Goal: Task Accomplishment & Management: Manage account settings

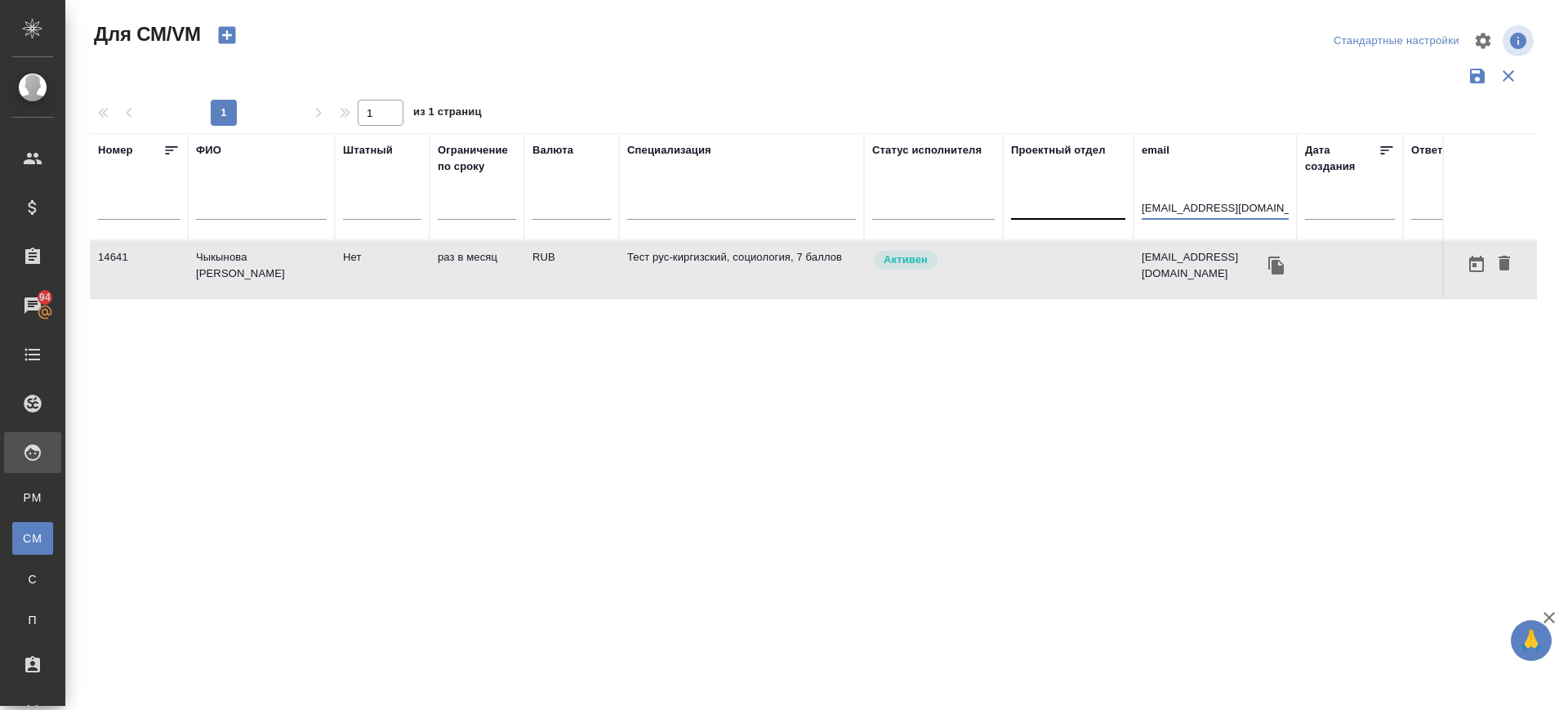
click at [1026, 200] on tr "Номер ФИО Штатный Ограничение по сроку Валюта Специализация Статус исполнителя …" at bounding box center [962, 186] width 1744 height 107
paste input "bakhtiyor.orien@mail"
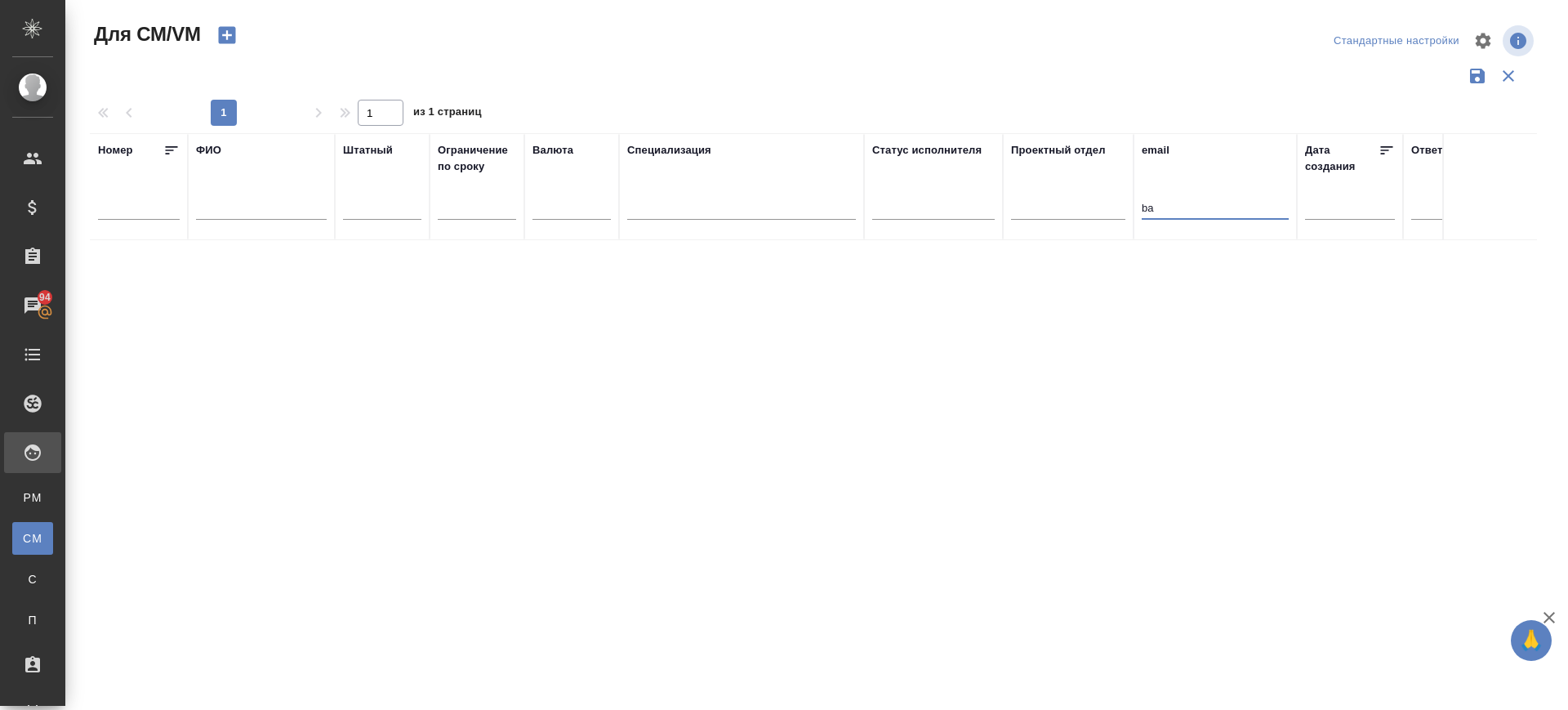
type input "b"
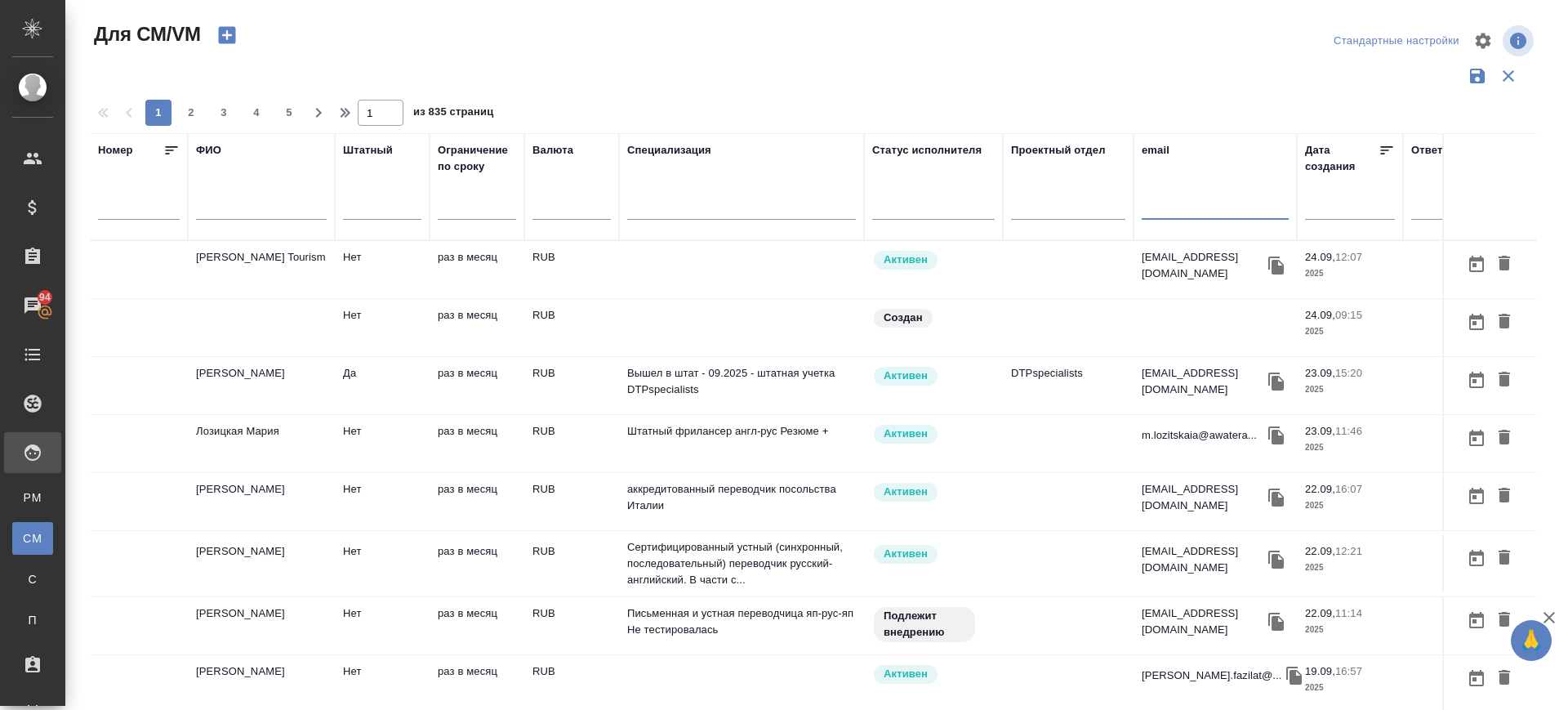
click at [1157, 202] on input "text" at bounding box center [1214, 209] width 147 height 21
drag, startPoint x: 1142, startPoint y: 207, endPoint x: 1133, endPoint y: 213, distance: 10.8
click at [1134, 211] on th "email м" at bounding box center [1215, 186] width 164 height 107
paste input "j.akimovna999@gmail.com"
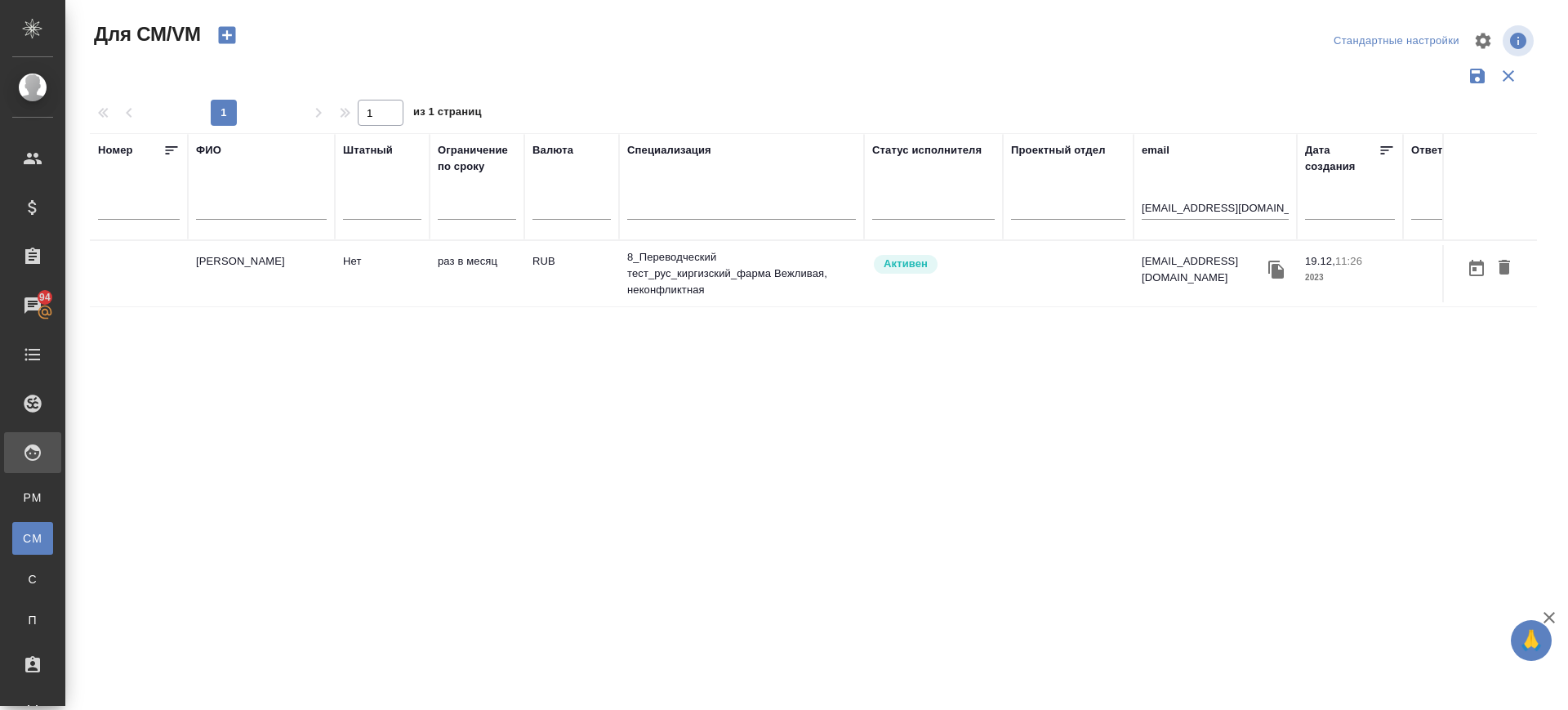
click at [241, 254] on td "Асанкулова Жылдыз Акимовна" at bounding box center [261, 274] width 147 height 57
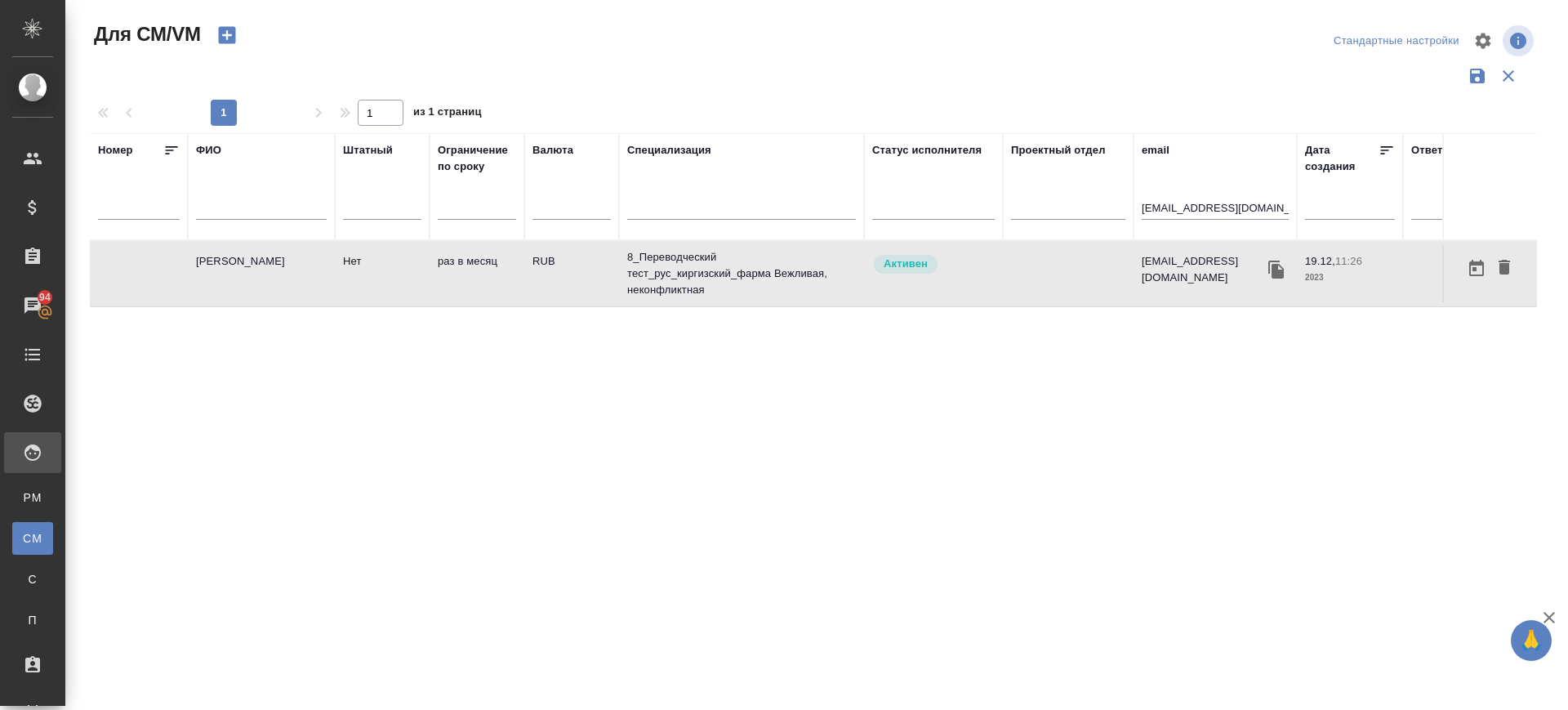
click at [241, 254] on td "Асанкулова Жылдыз Акимовна" at bounding box center [261, 274] width 147 height 57
drag, startPoint x: 1209, startPoint y: 203, endPoint x: 1073, endPoint y: 197, distance: 136.1
click at [1073, 197] on tr "Номер ФИО Штатный Ограничение по сроку Валюта Специализация Статус исполнителя …" at bounding box center [962, 186] width 1744 height 107
paste input "cinderella1311@mail.ru>"
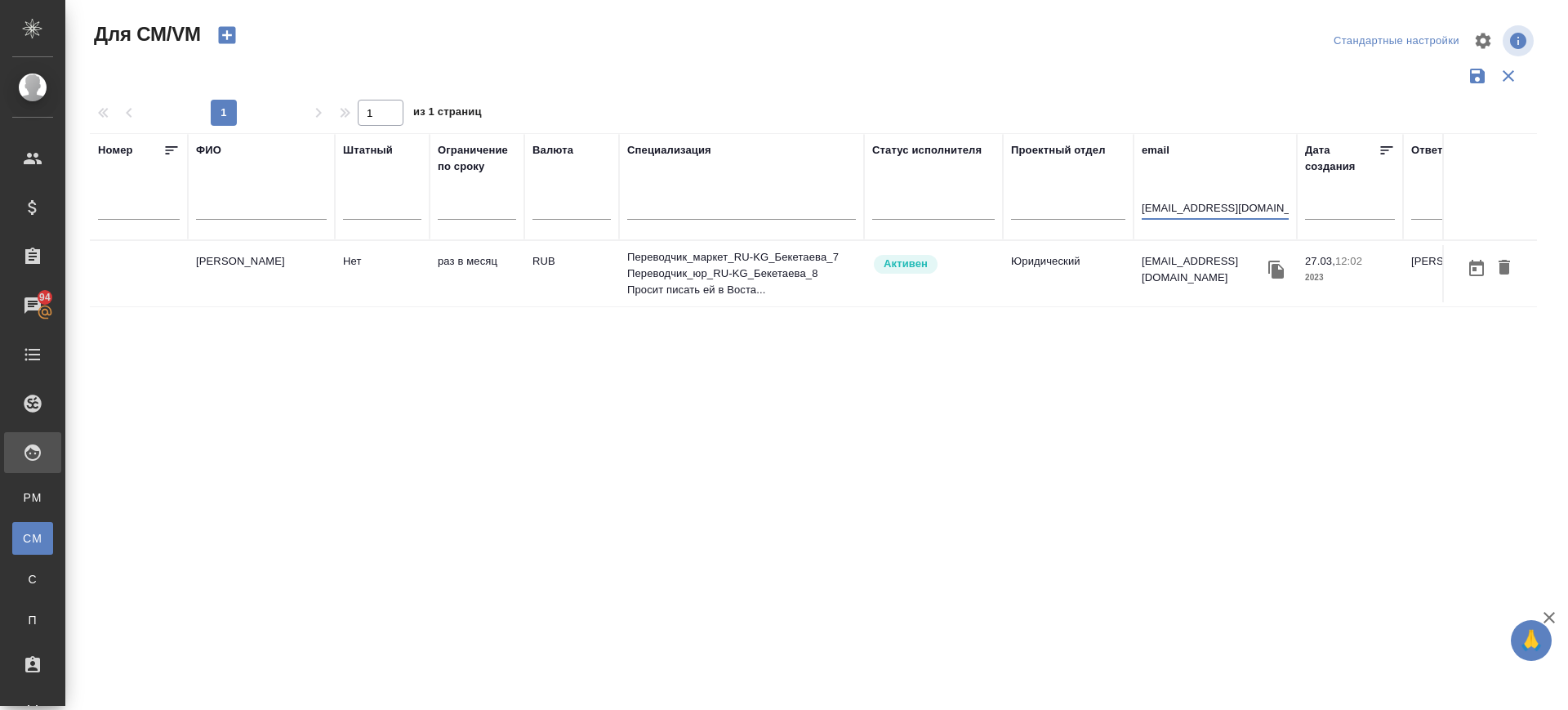
click at [241, 265] on td "Бекетаева Рахат Суюнбаевна" at bounding box center [261, 274] width 147 height 57
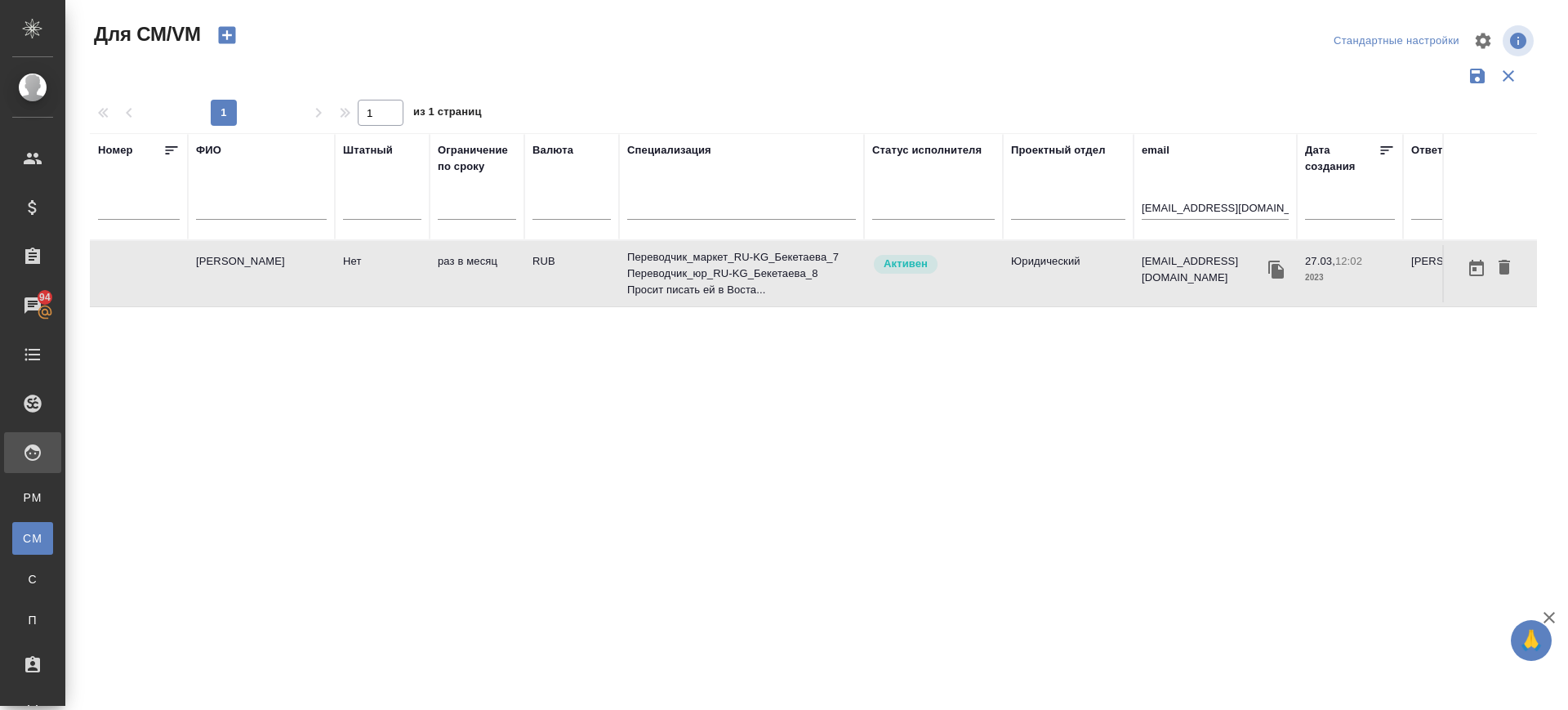
click at [241, 265] on td "Бекетаева Рахат Суюнбаевна" at bounding box center [261, 274] width 147 height 57
drag, startPoint x: 1260, startPoint y: 209, endPoint x: 1096, endPoint y: 207, distance: 164.0
click at [1098, 207] on tr "Номер ФИО Штатный Ограничение по сроку Валюта Специализация Статус исполнителя …" at bounding box center [962, 186] width 1744 height 107
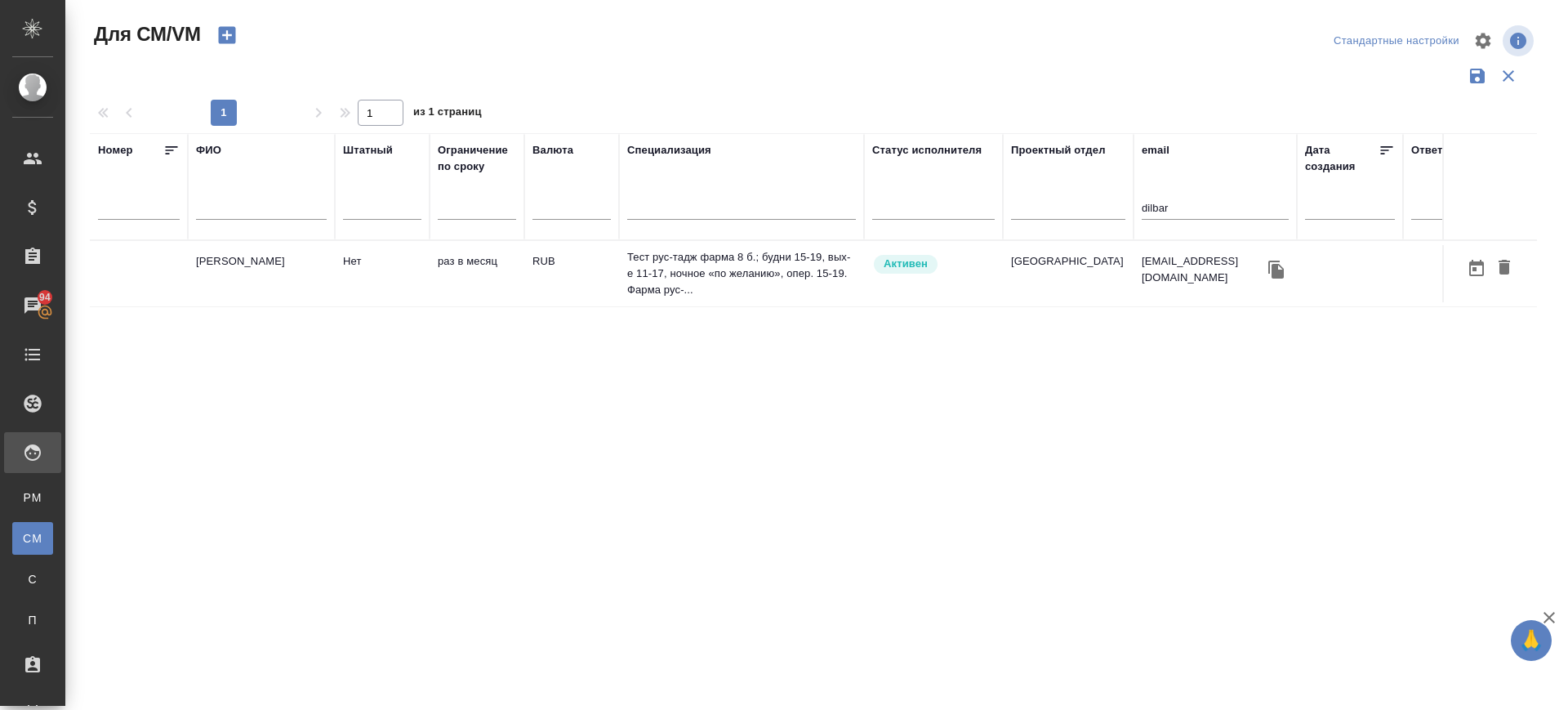
click at [250, 279] on td "Муминова Дилбар Исмоиловна" at bounding box center [261, 274] width 147 height 57
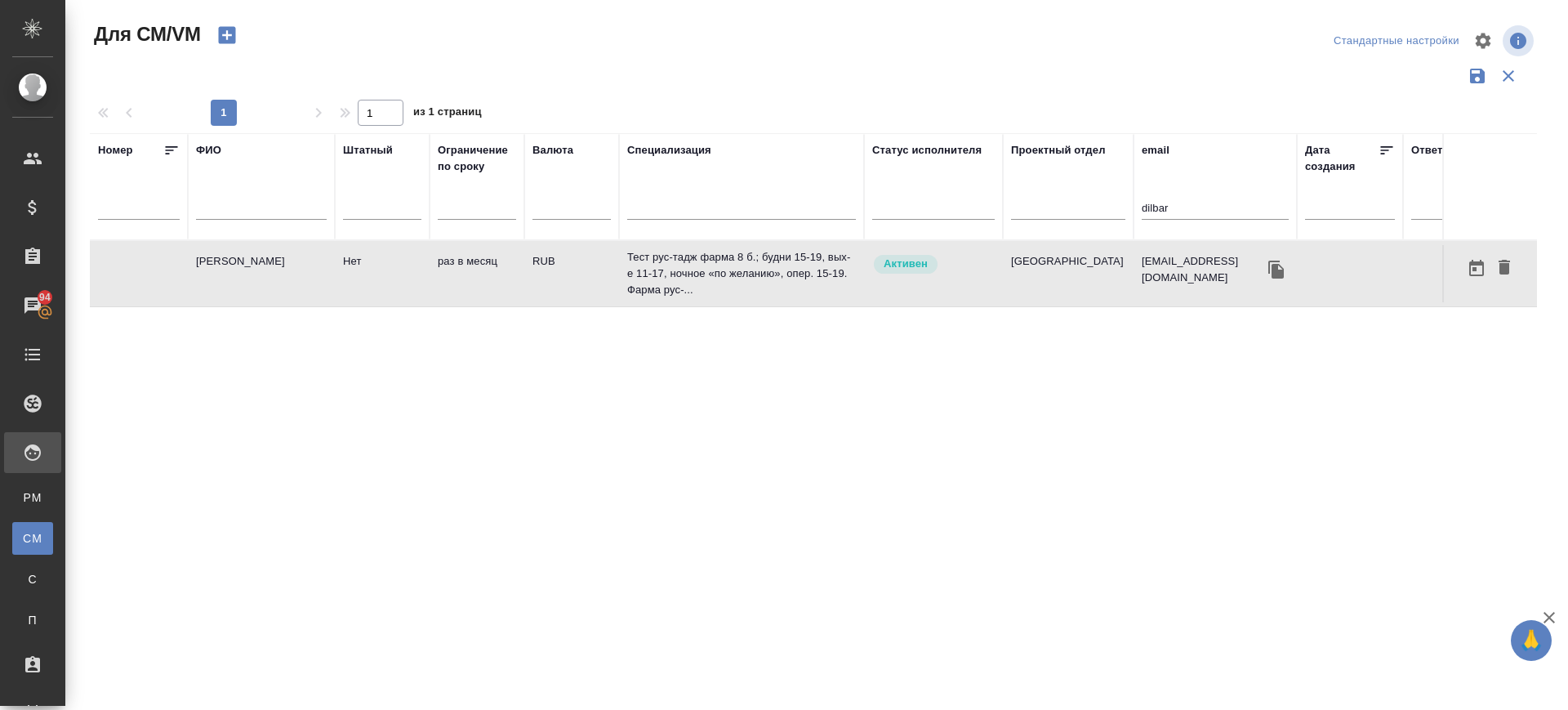
click at [250, 279] on td "Муминова Дилбар Исмоиловна" at bounding box center [261, 274] width 147 height 57
drag, startPoint x: 1201, startPoint y: 212, endPoint x: 1060, endPoint y: 203, distance: 141.3
click at [1060, 203] on tr "Номер ФИО Штатный Ограничение по сроку Валюта Специализация Статус исполнителя …" at bounding box center [962, 186] width 1744 height 107
paste input "kmatzholdoshbekzhusupov@gmail.com"
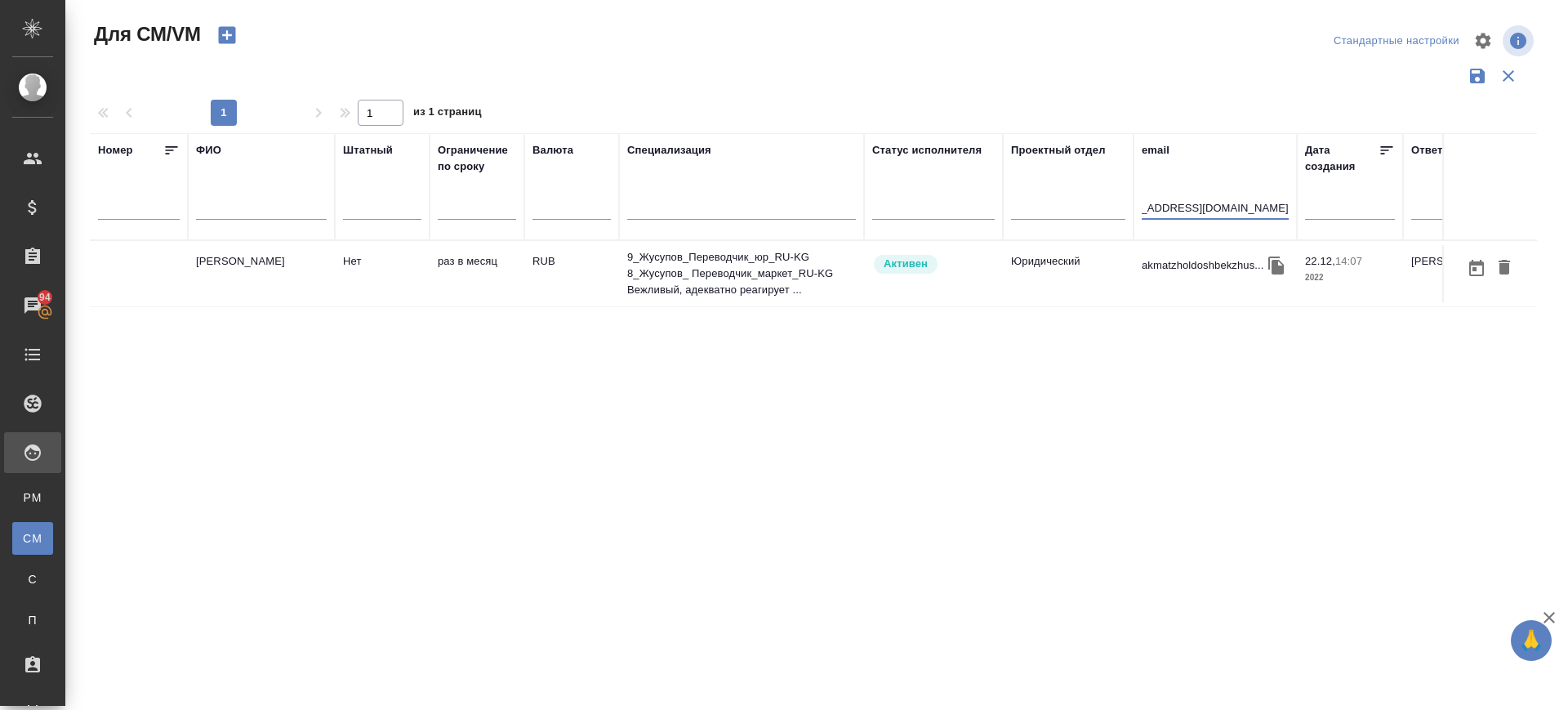
type input "kmatzholdoshbekzhusupov@gmail.com"
click at [288, 265] on td "[PERSON_NAME]" at bounding box center [261, 274] width 147 height 57
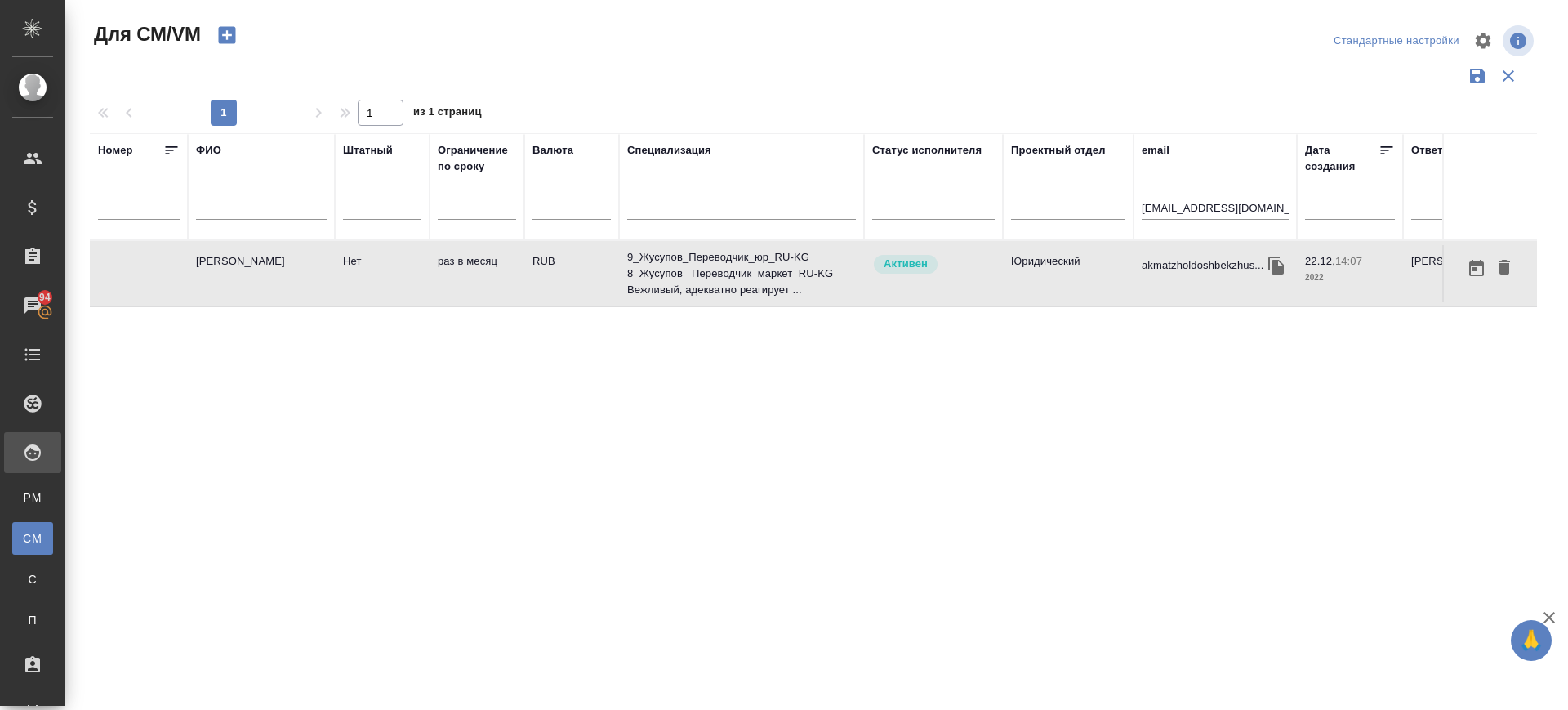
click at [288, 265] on td "[PERSON_NAME]" at bounding box center [261, 274] width 147 height 57
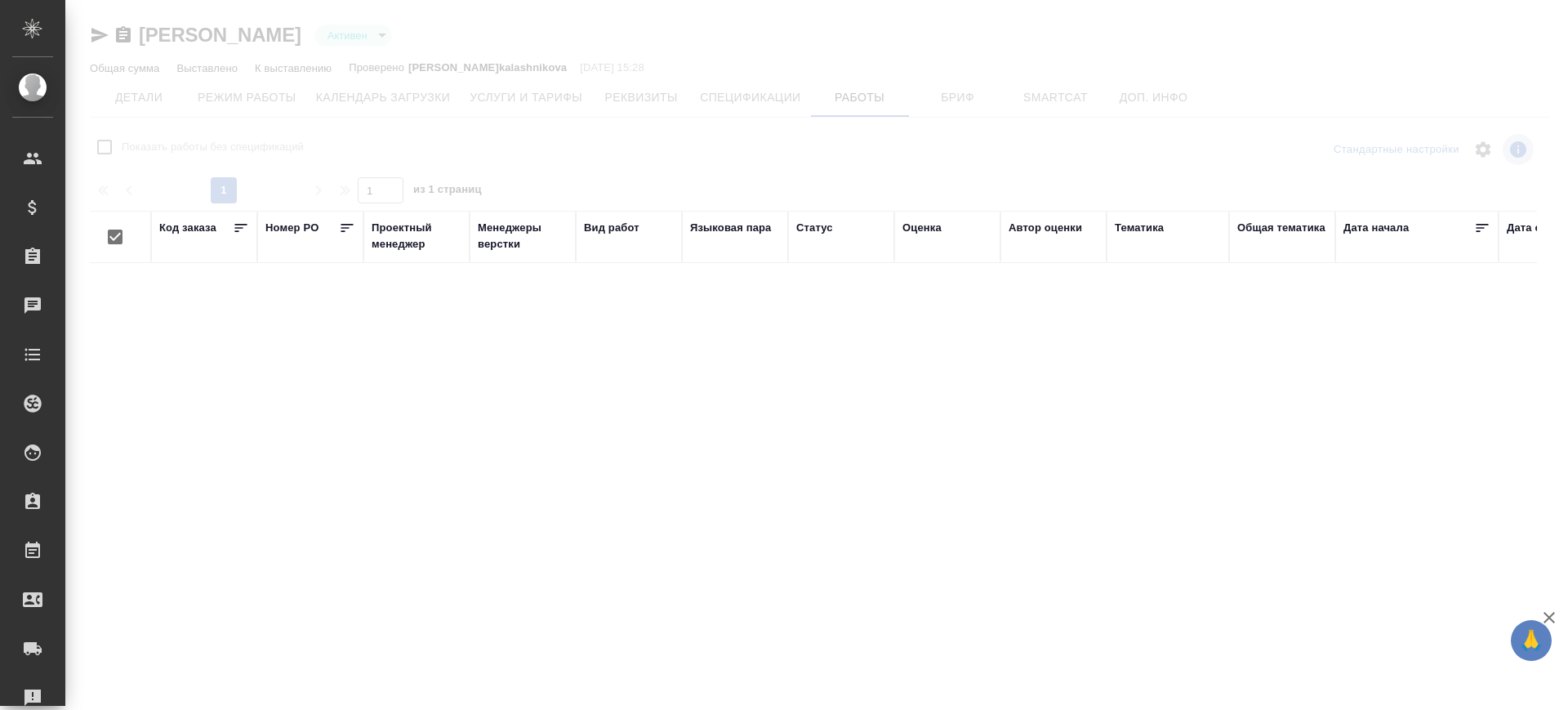
checkbox input "false"
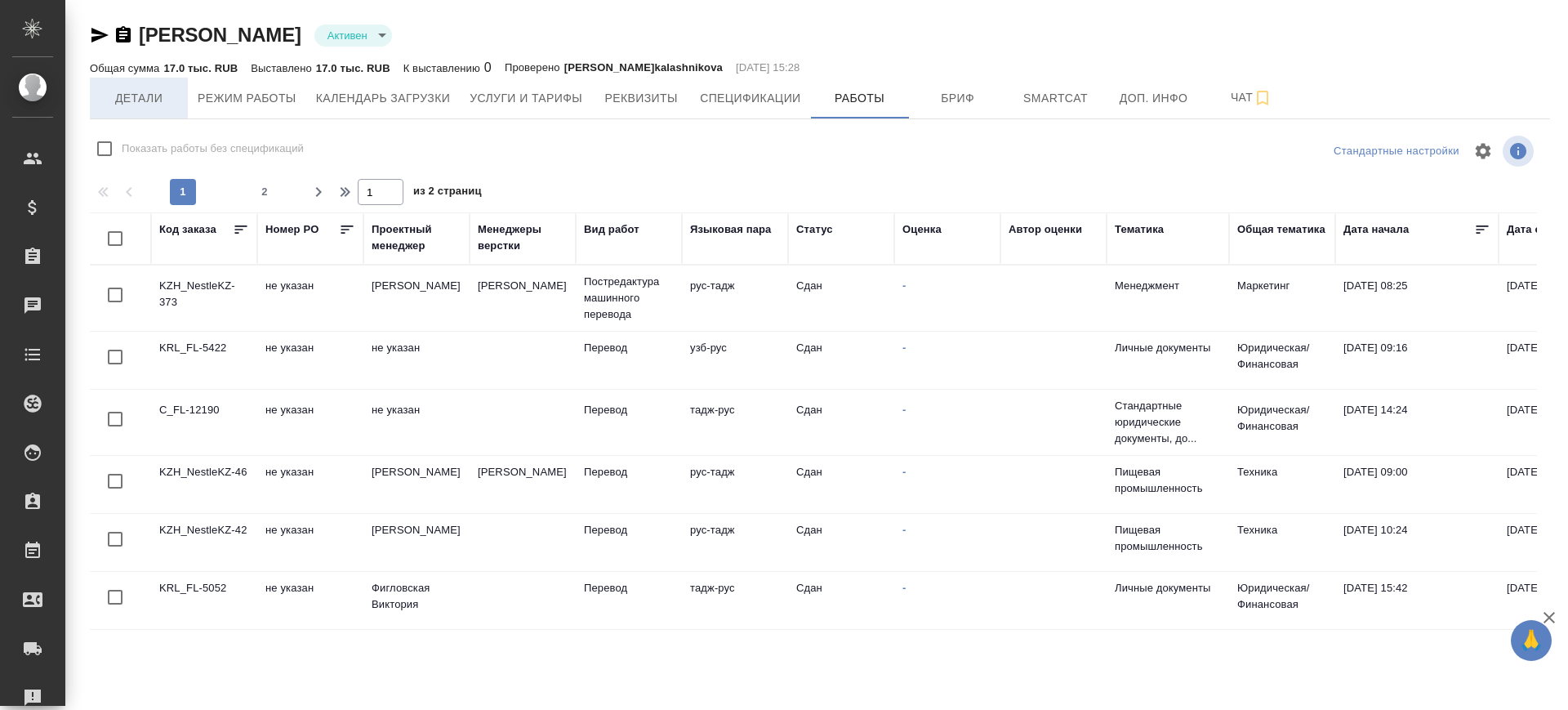
click at [153, 97] on span "Детали" at bounding box center [139, 98] width 79 height 21
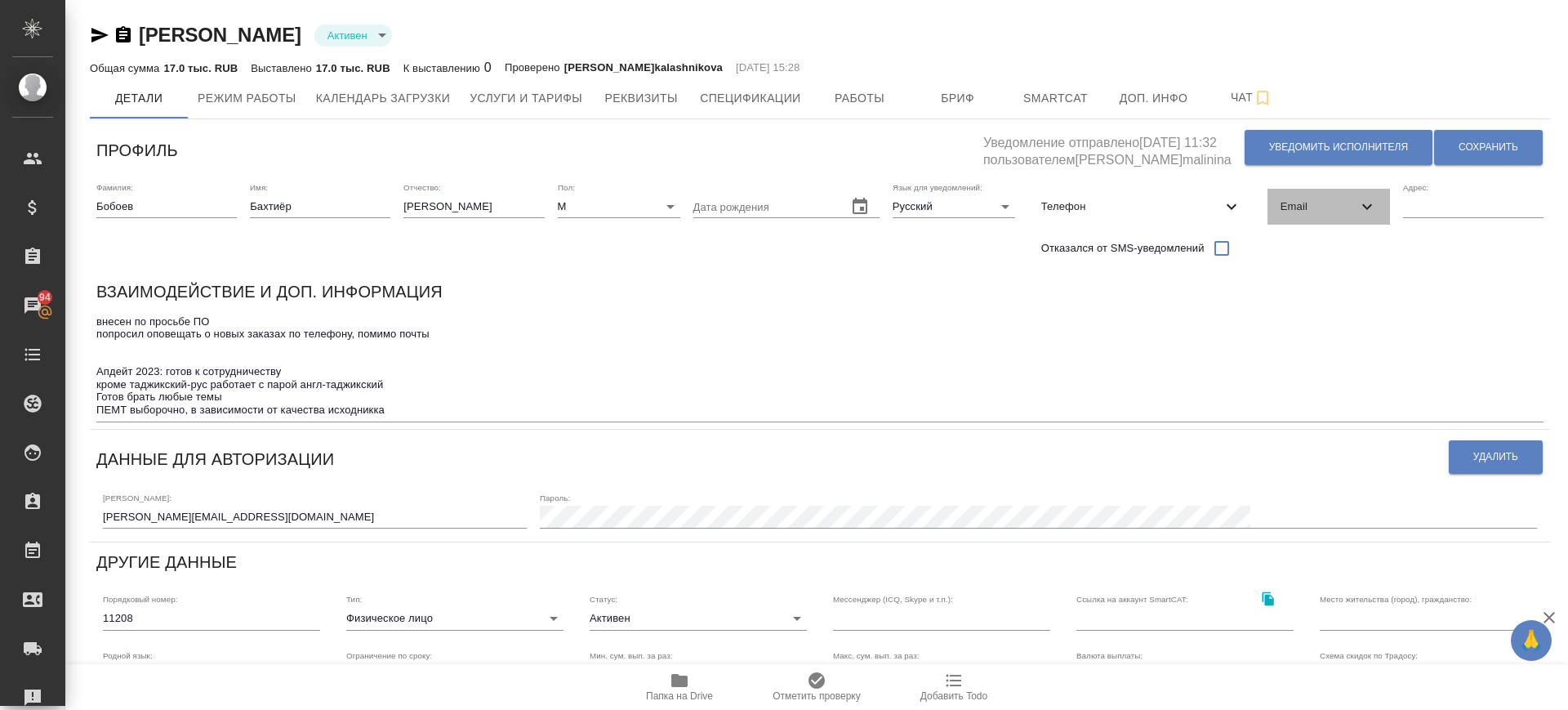
click at [1335, 207] on span "Email" at bounding box center [1319, 206] width 77 height 17
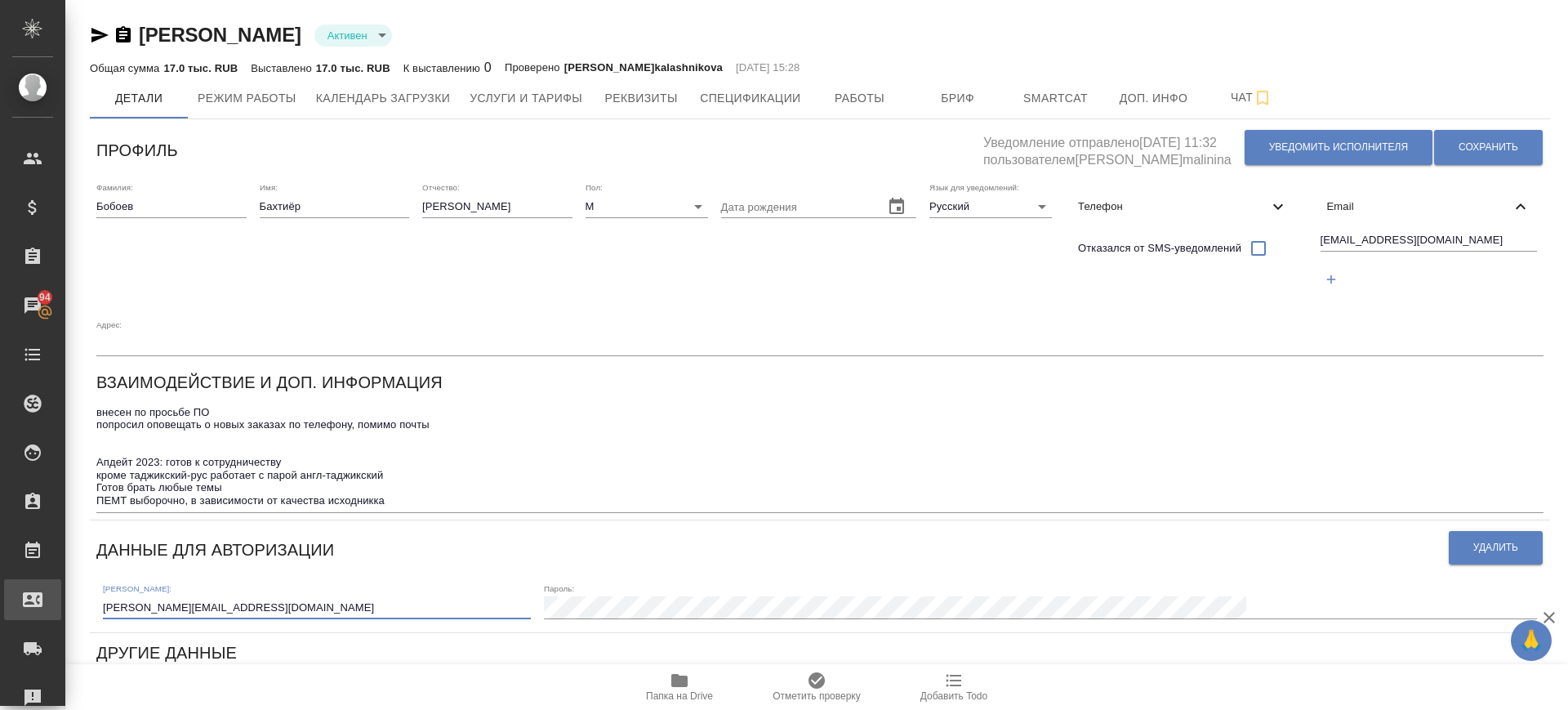
drag, startPoint x: 247, startPoint y: 603, endPoint x: 64, endPoint y: 607, distance: 183.0
click at [64, 607] on div ".cls-1 fill:#fff; AWATERA Саглам Виктория v.saglam Клиенты Спецификации Заказы …" at bounding box center [784, 355] width 1568 height 710
drag, startPoint x: 1411, startPoint y: 245, endPoint x: 1207, endPoint y: 229, distance: 204.6
click at [1207, 228] on div "Фамилия: Бобоев Имя: Бахтиёр Отчество: Абдурахмонович Пол: М male Дата рождения…" at bounding box center [819, 269] width 1460 height 187
paste input "bakhtiyor.orien@mail"
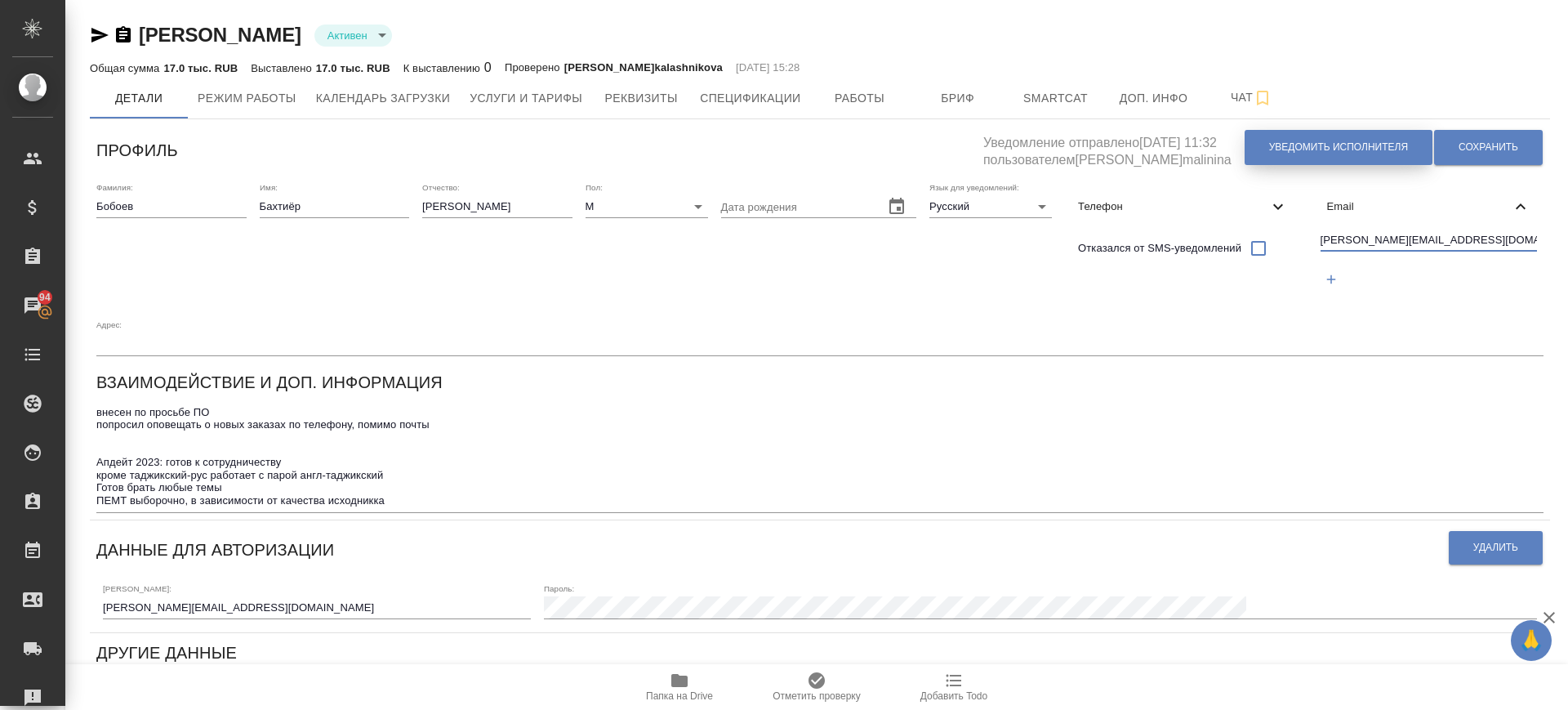
type input "bakhtiyor.orien@mail.ru"
click at [1319, 155] on button "Уведомить исполнителя" at bounding box center [1338, 148] width 188 height 36
type textarea "Добрый день, Бахтиёр! Ознакомиться с подробной информацией по выполненным работ…"
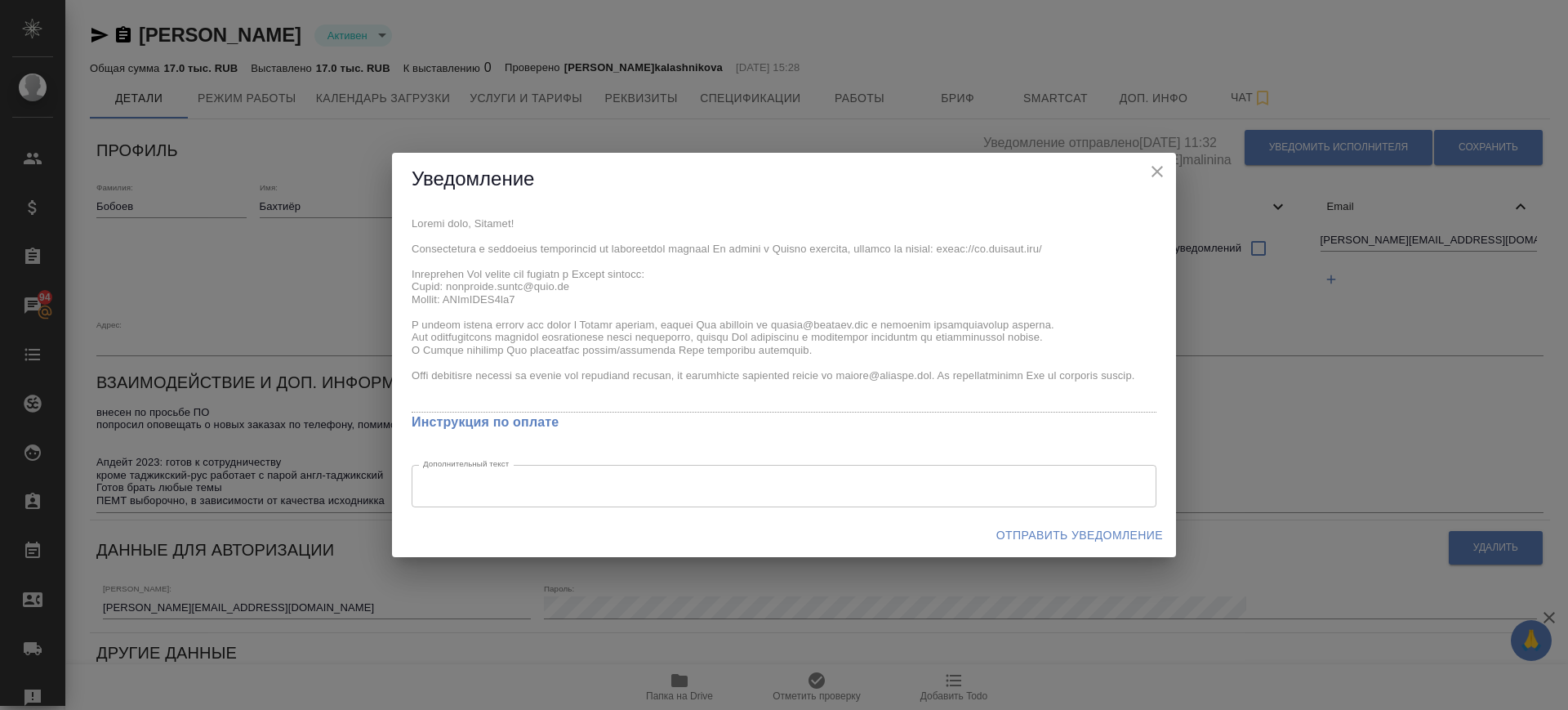
click at [1050, 532] on span "Отправить уведомление" at bounding box center [1079, 535] width 167 height 21
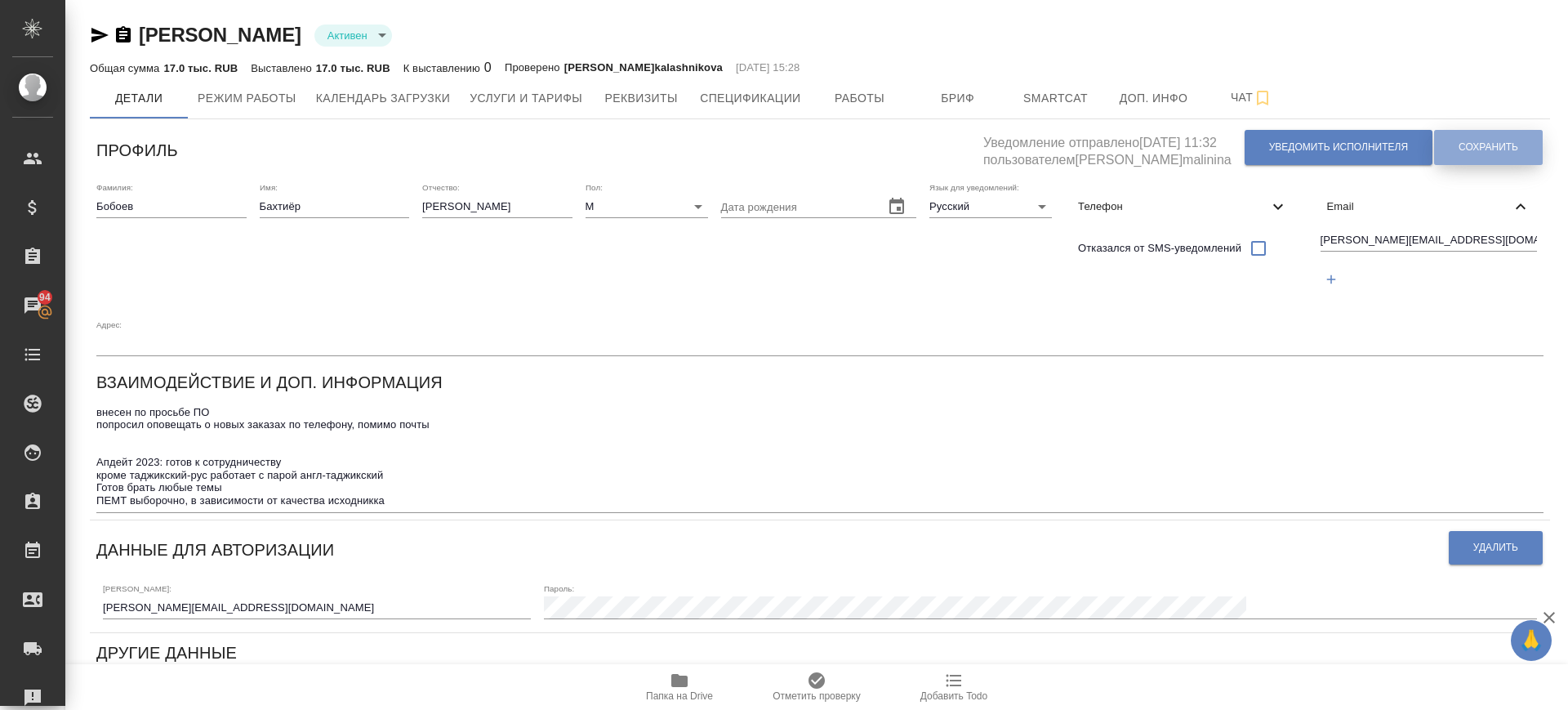
click at [1470, 139] on button "Сохранить" at bounding box center [1488, 148] width 108 height 36
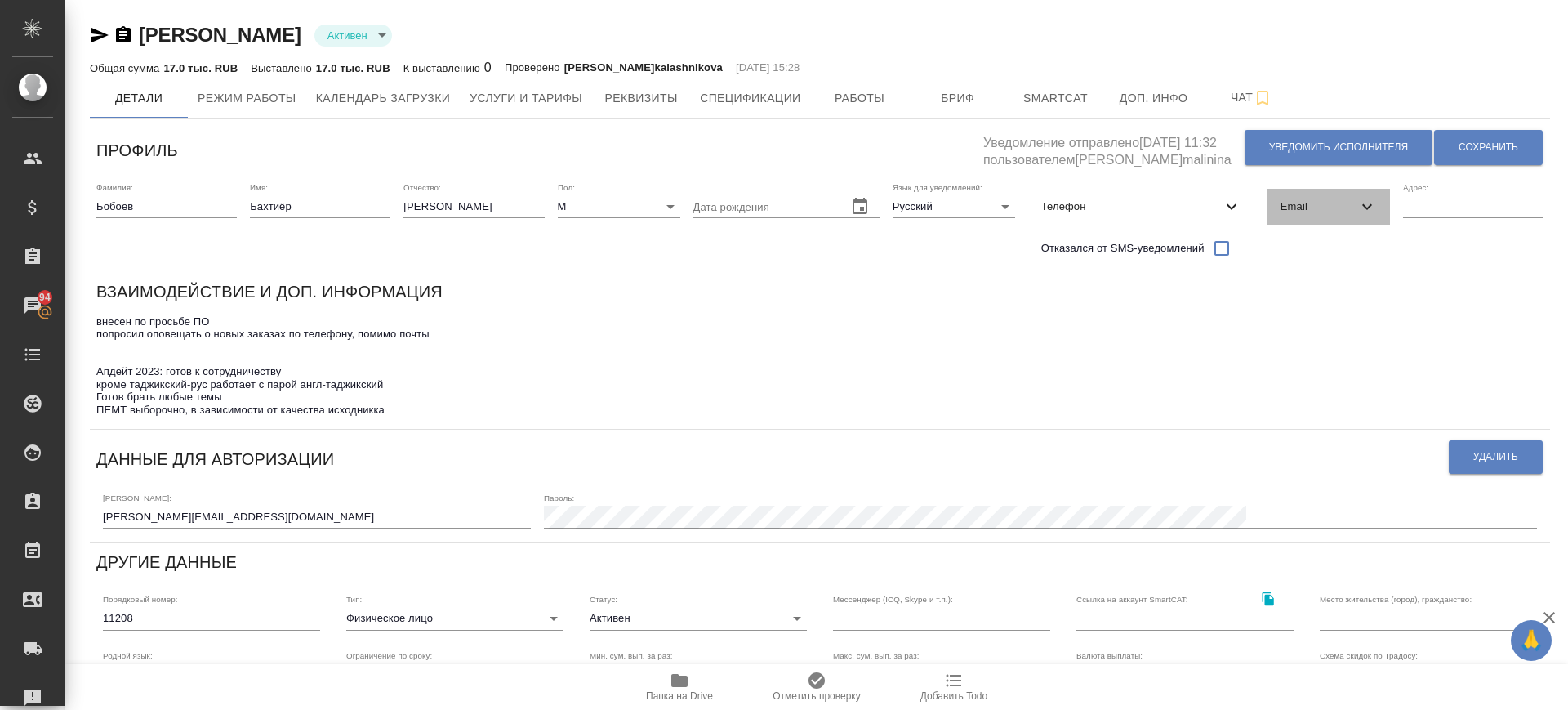
click at [1300, 212] on span "Email" at bounding box center [1319, 206] width 77 height 17
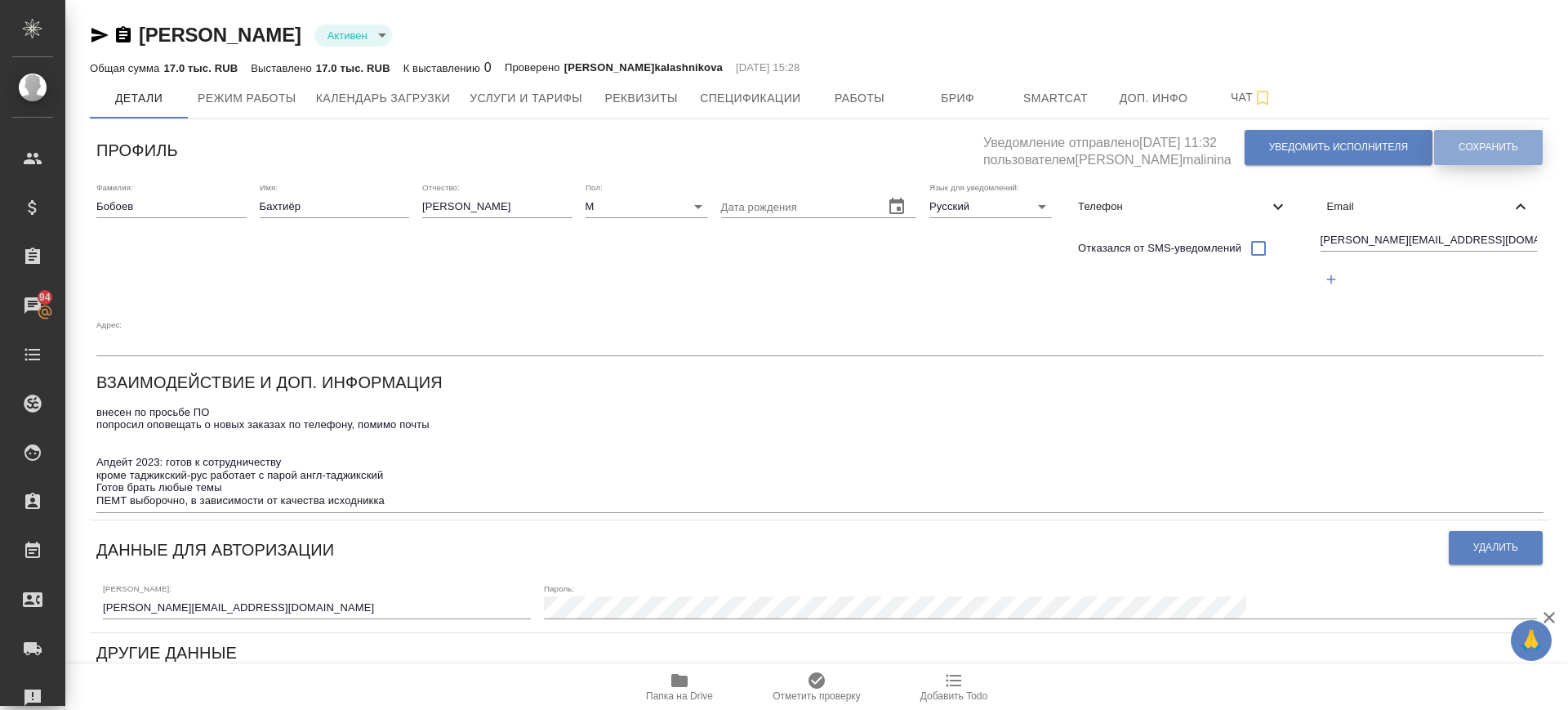
click at [1477, 155] on button "Сохранить" at bounding box center [1488, 148] width 108 height 36
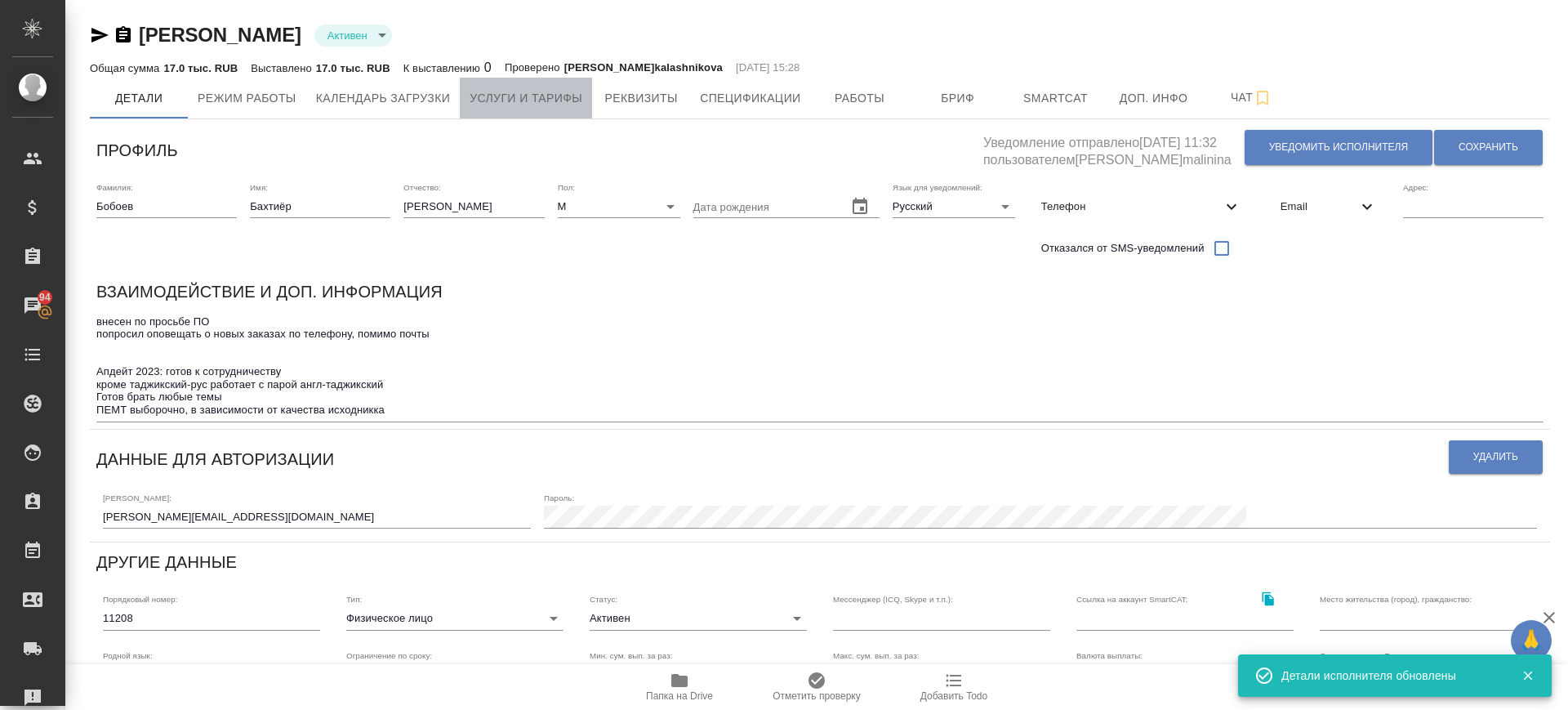
click at [511, 91] on span "Услуги и тарифы" at bounding box center [525, 98] width 112 height 21
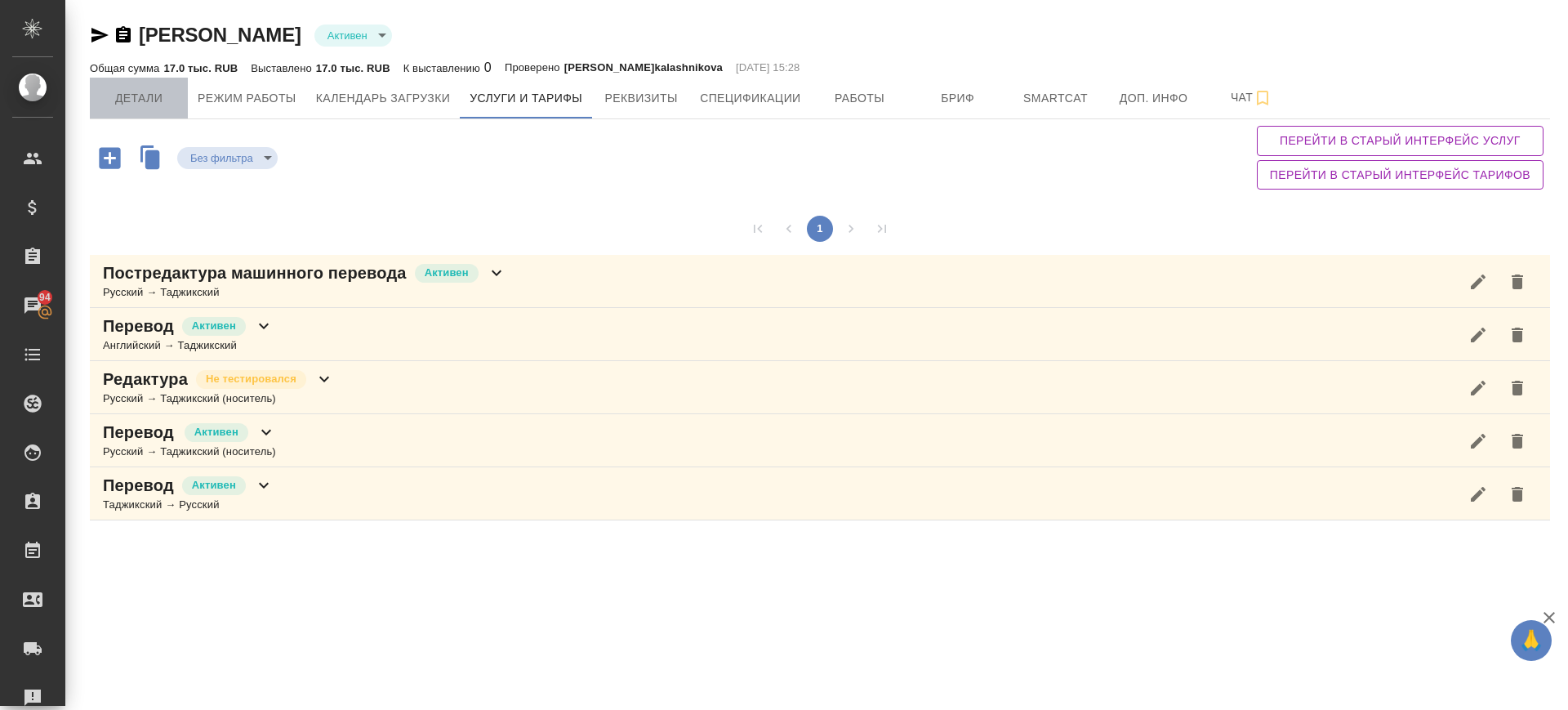
click at [147, 93] on span "Детали" at bounding box center [139, 98] width 79 height 21
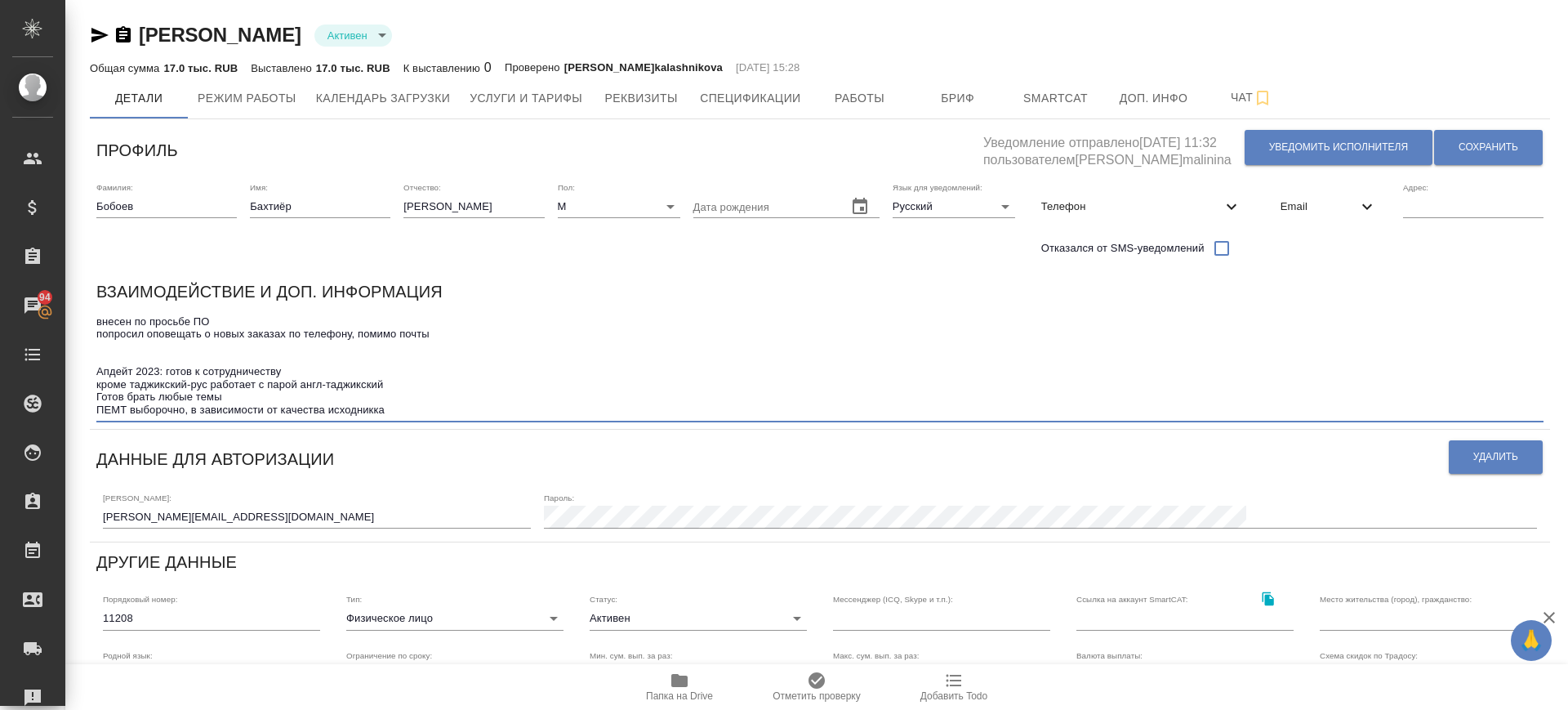
click at [392, 396] on textarea "внесен по просьбе ПО попросил оповещать о новых заказах по телефону, помимо поч…" at bounding box center [820, 366] width 1447 height 102
click at [367, 404] on textarea "внесен по просьбе ПО попросил оповещать о новых заказах по телефону, помимо поч…" at bounding box center [820, 366] width 1447 height 102
click at [393, 400] on textarea "внесен по просьбе ПО попросил оповещать о новых заказах по телефону, помимо поч…" at bounding box center [820, 366] width 1447 height 102
click at [393, 406] on textarea "внесен по просьбе ПО попросил оповещать о новых заказах по телефону, помимо поч…" at bounding box center [820, 366] width 1447 height 102
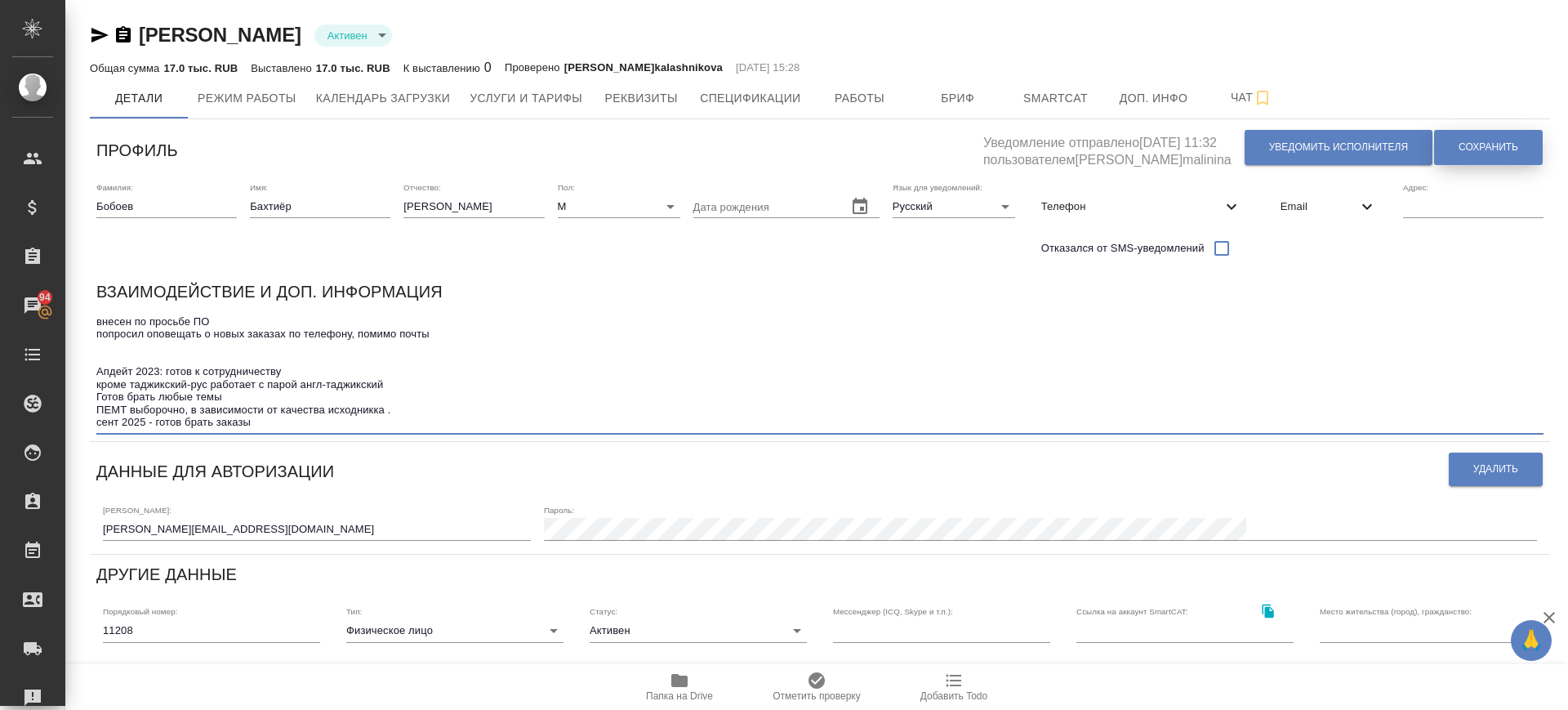
type textarea "внесен по просьбе ПО попросил оповещать о новых заказах по телефону, помимо поч…"
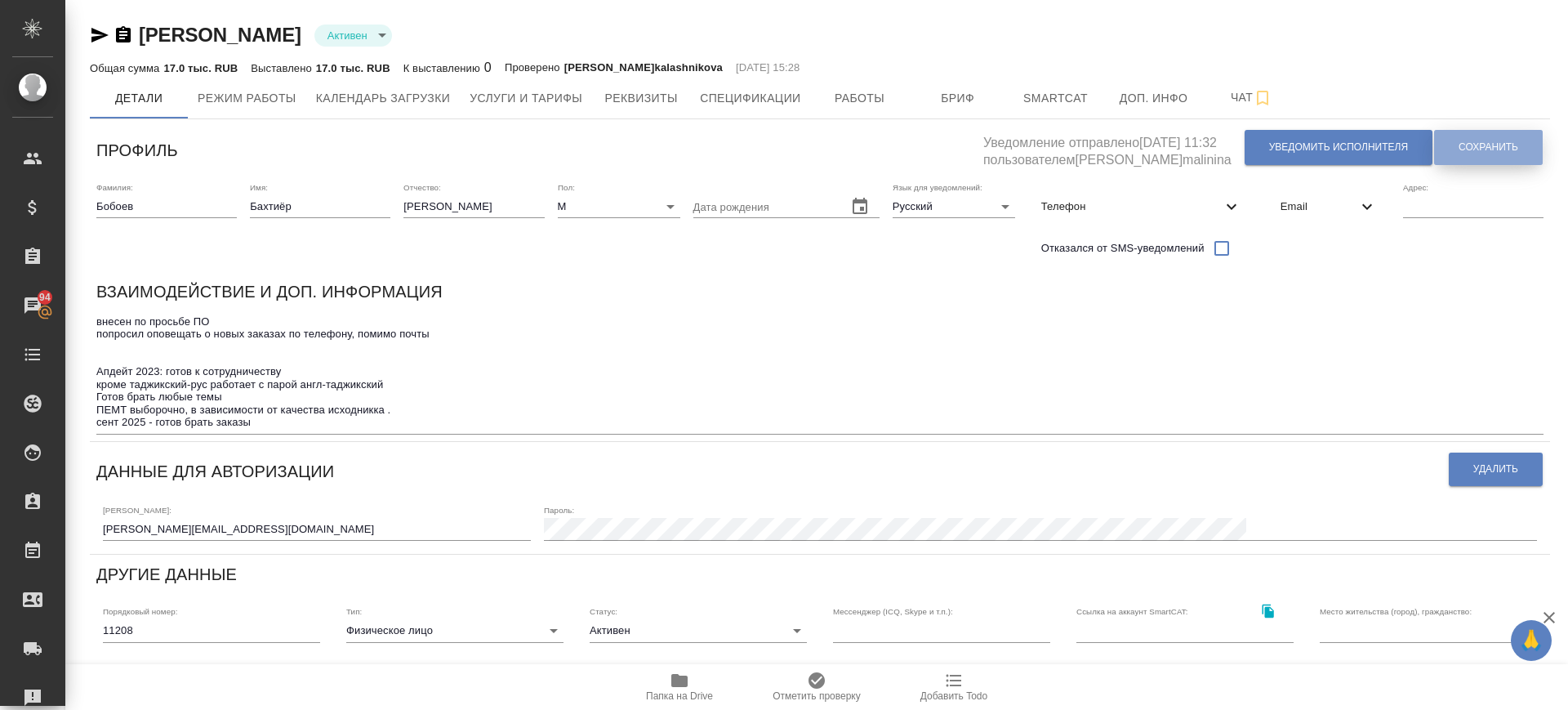
click at [1471, 156] on button "Сохранить" at bounding box center [1488, 148] width 108 height 36
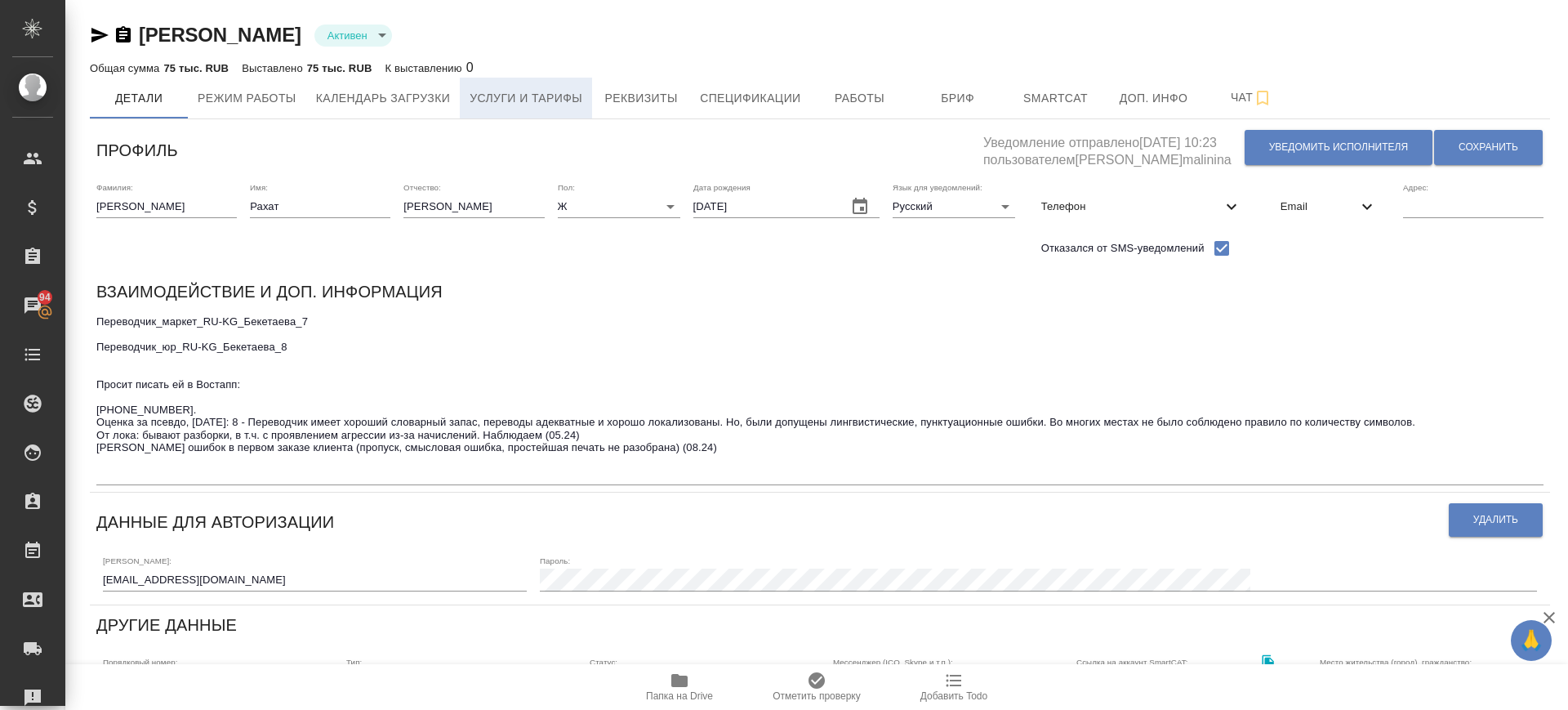
click at [510, 93] on span "Услуги и тарифы" at bounding box center [525, 98] width 112 height 21
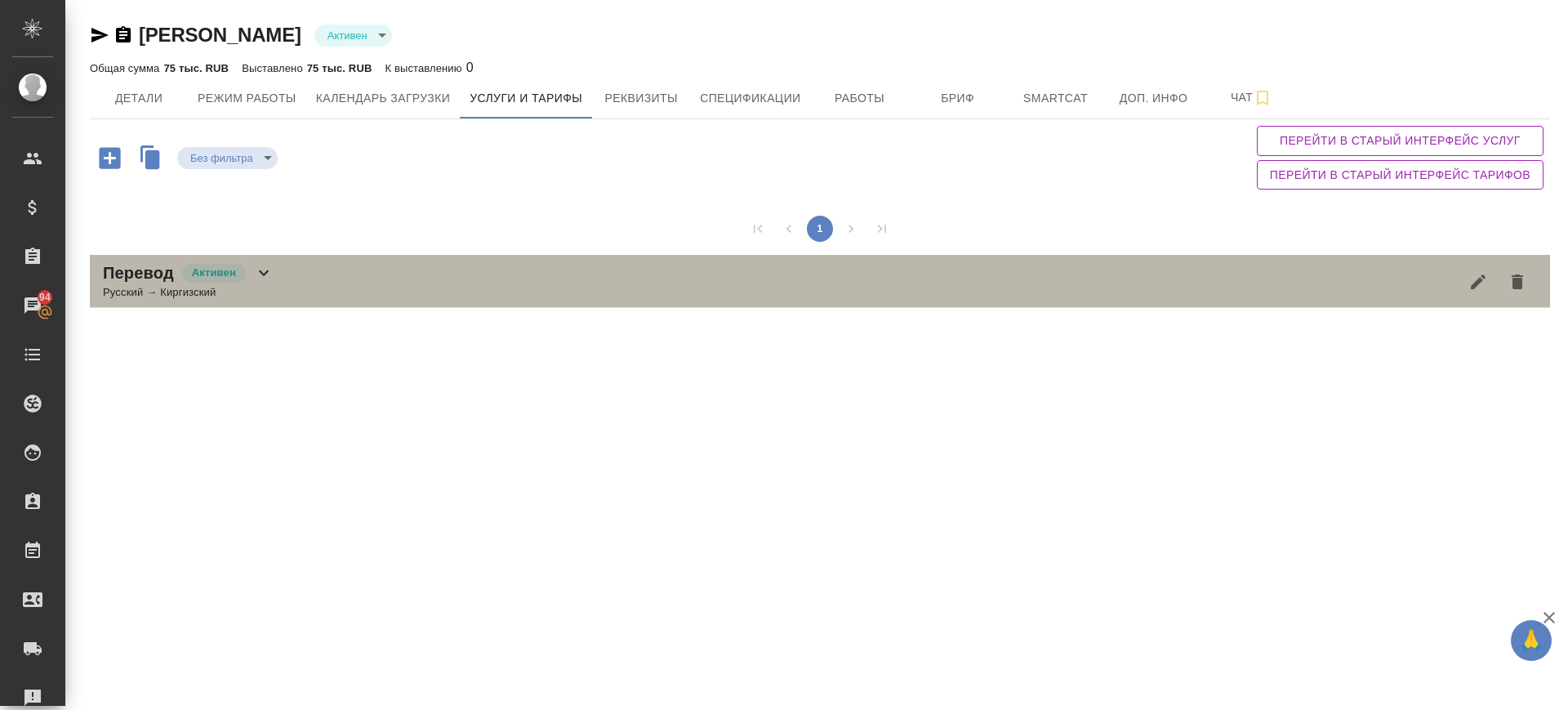
click at [297, 296] on div "Перевод Активен Русский → Киргизский" at bounding box center [819, 282] width 1460 height 53
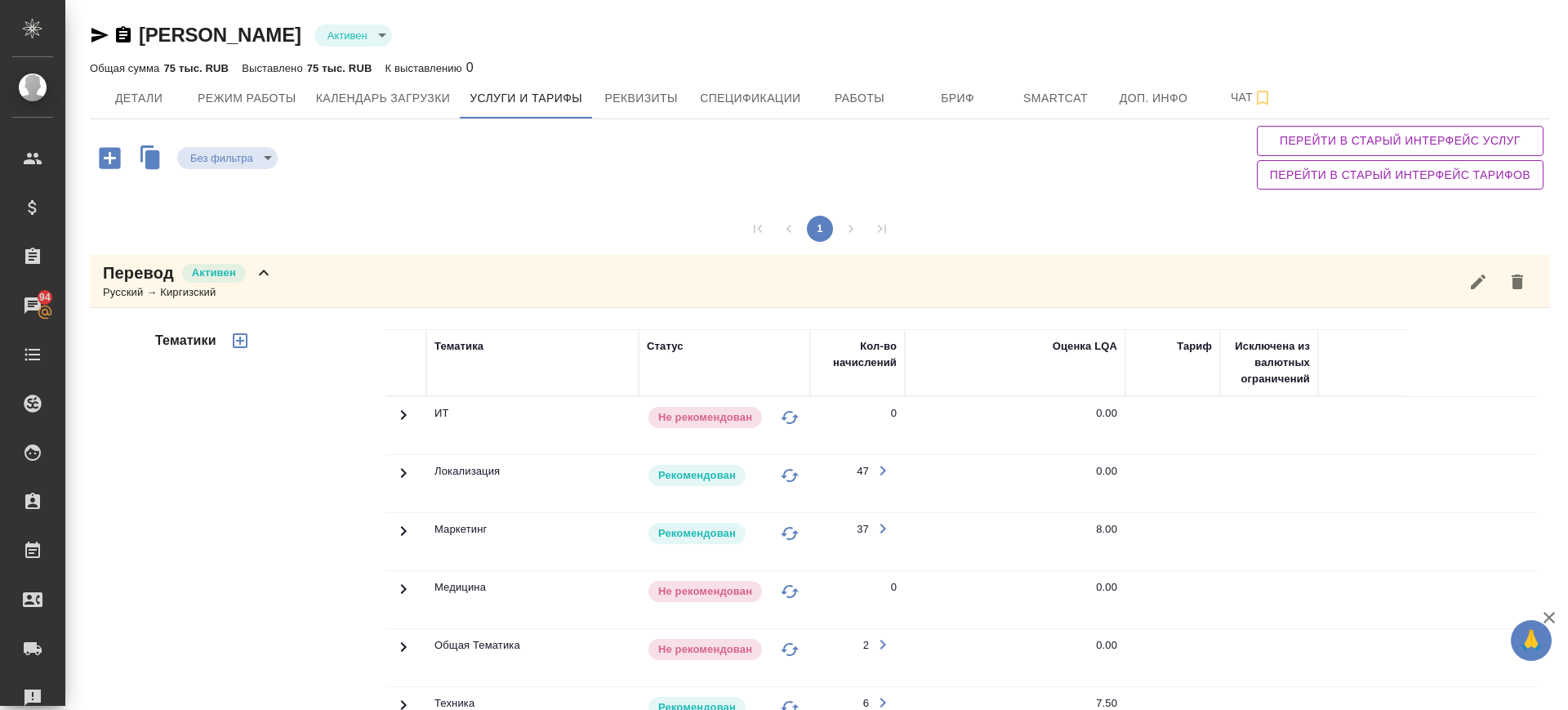
scroll to position [288, 0]
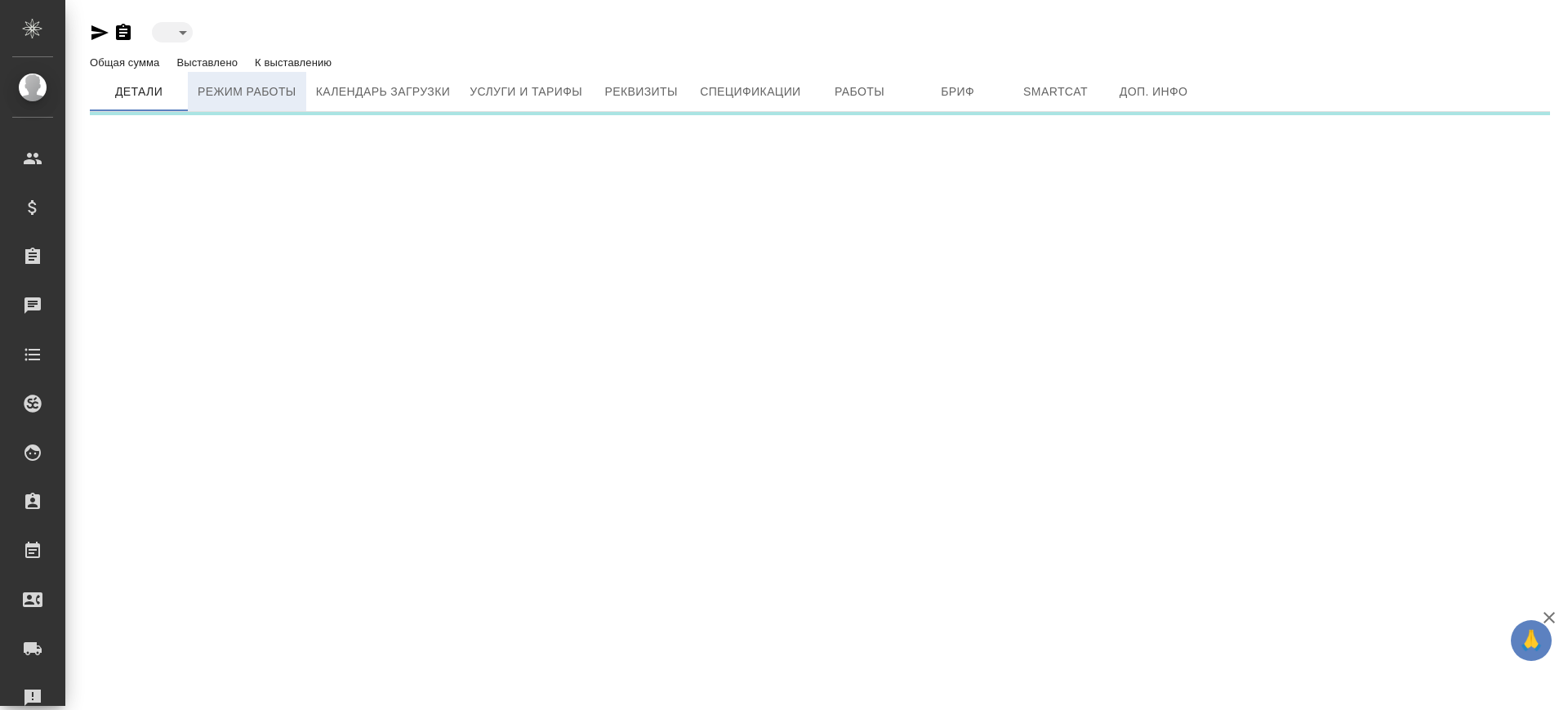
type input "active"
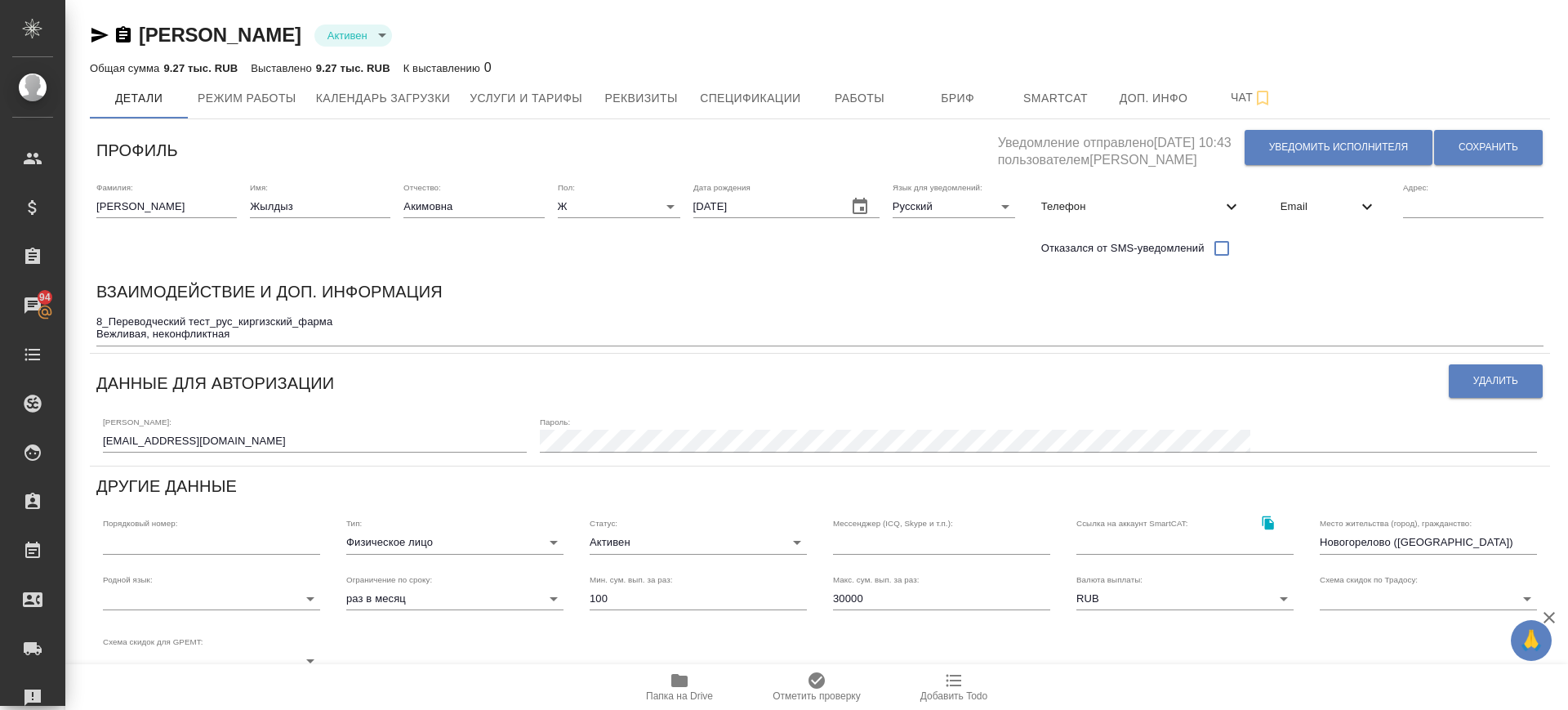
drag, startPoint x: 1329, startPoint y: 469, endPoint x: 1157, endPoint y: 490, distance: 173.3
click at [1324, 469] on div "Профиль Уведомление отправлено [DATE] 10:43 пользователем [PERSON_NAME] исполни…" at bounding box center [819, 544] width 1460 height 836
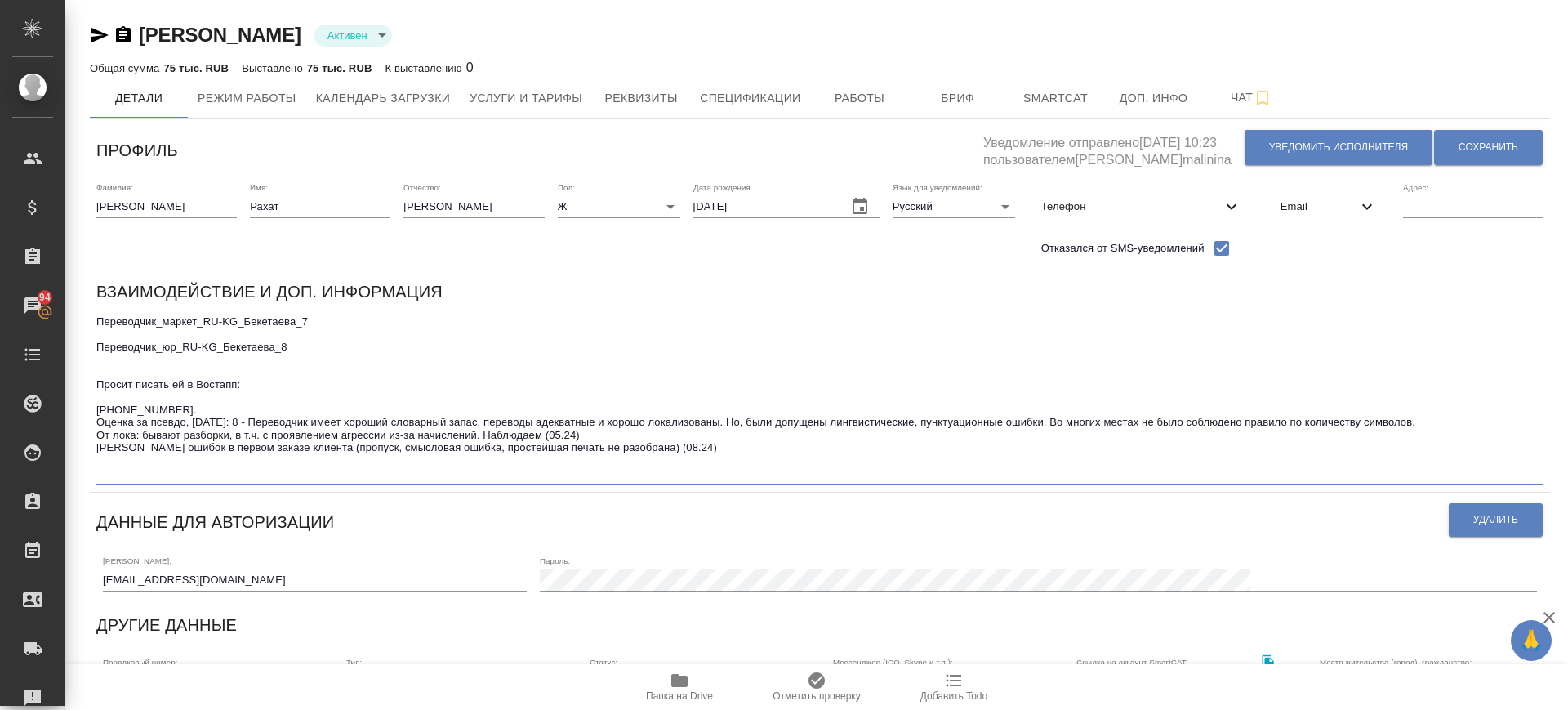
click at [694, 469] on textarea "Переводчик_маркет_RU-KG_Бекетаева_7 Переводчик_юр_RU-KG_Бекетаева_8 Просит писа…" at bounding box center [820, 397] width 1447 height 165
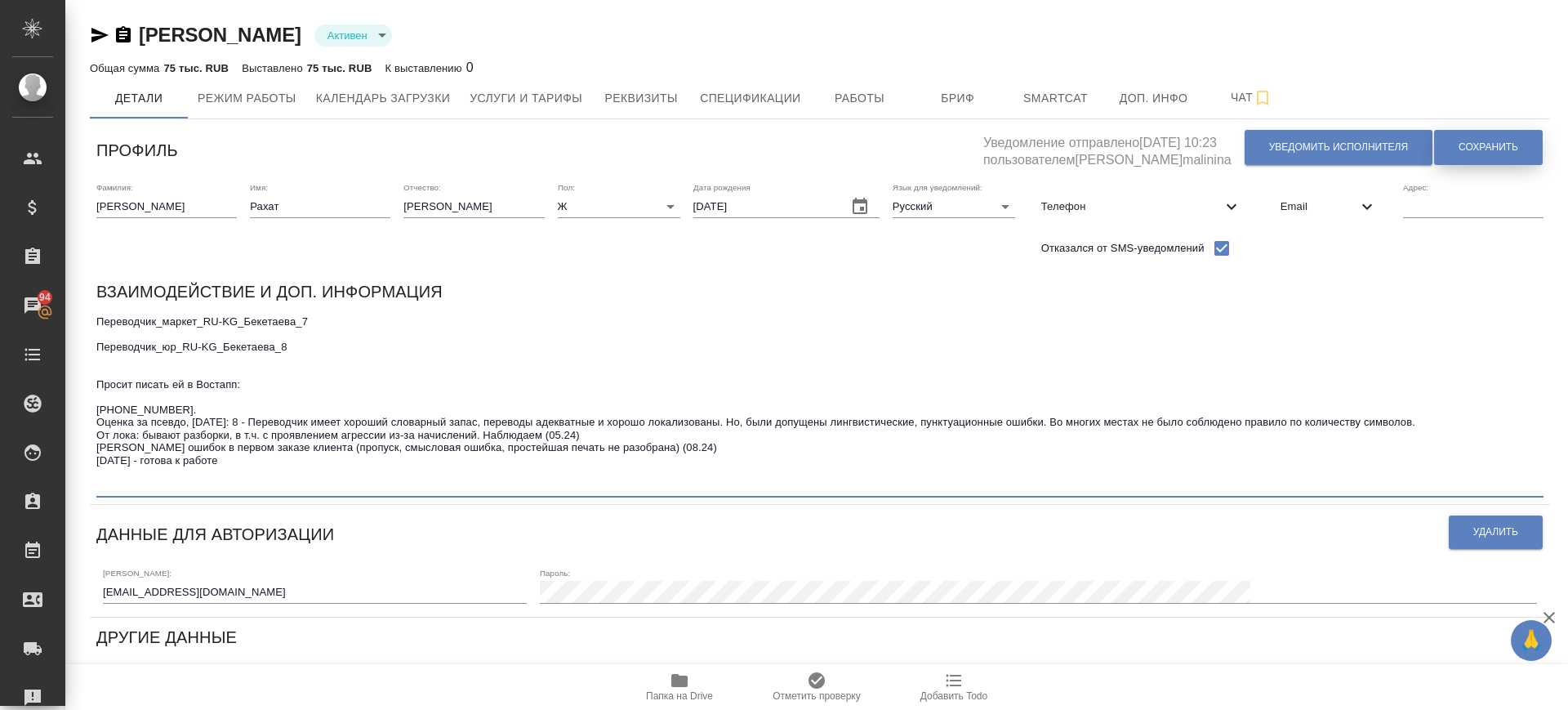
type textarea "Переводчик_маркет_RU-KG_Бекетаева_7 Переводчик_юр_RU-KG_Бекетаева_8 Просит писа…"
click at [1493, 146] on span "Сохранить" at bounding box center [1488, 148] width 59 height 14
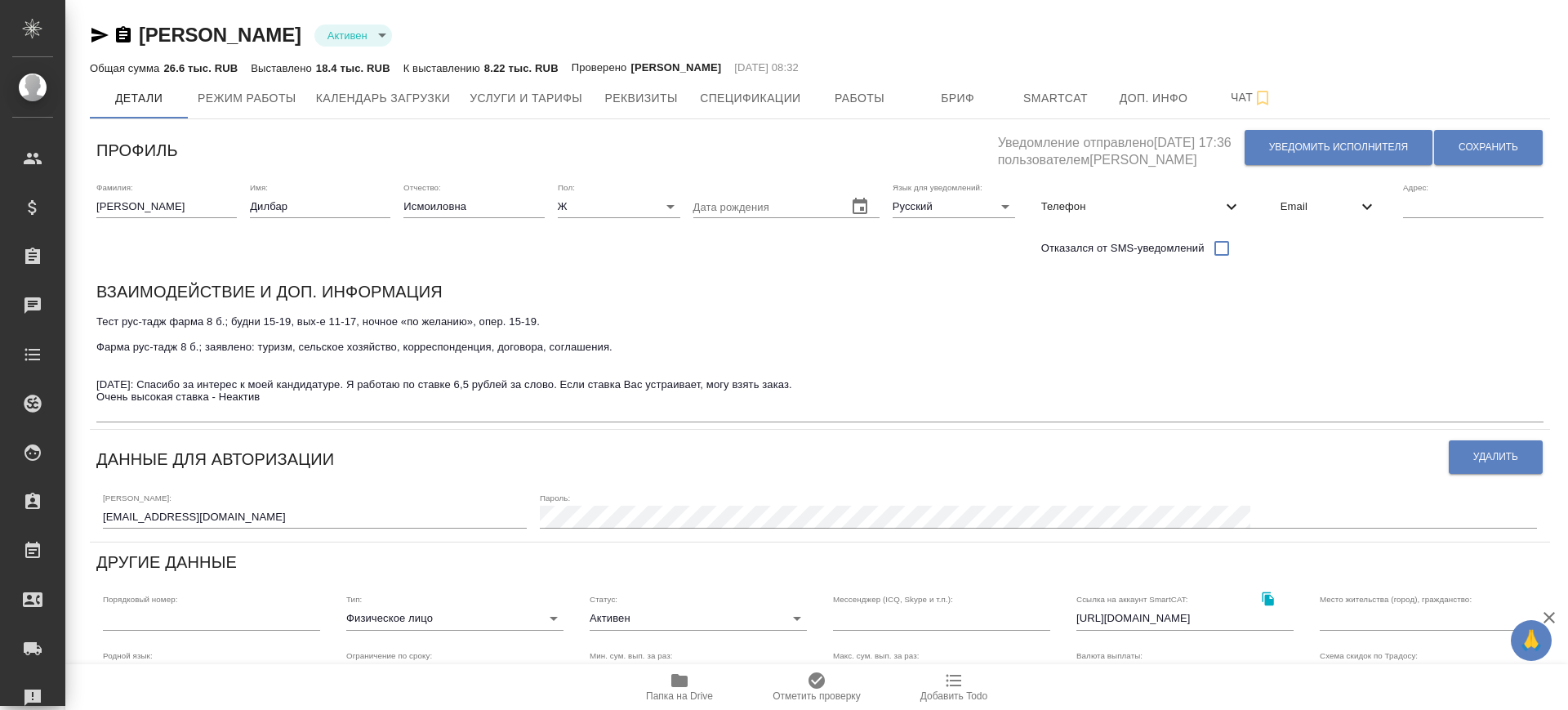
click at [295, 410] on textarea "Тест рус-тадж фарма 8 б.; будни 15-19, вых-е 11-17, ночное «по желанию», опер. …" at bounding box center [820, 366] width 1447 height 102
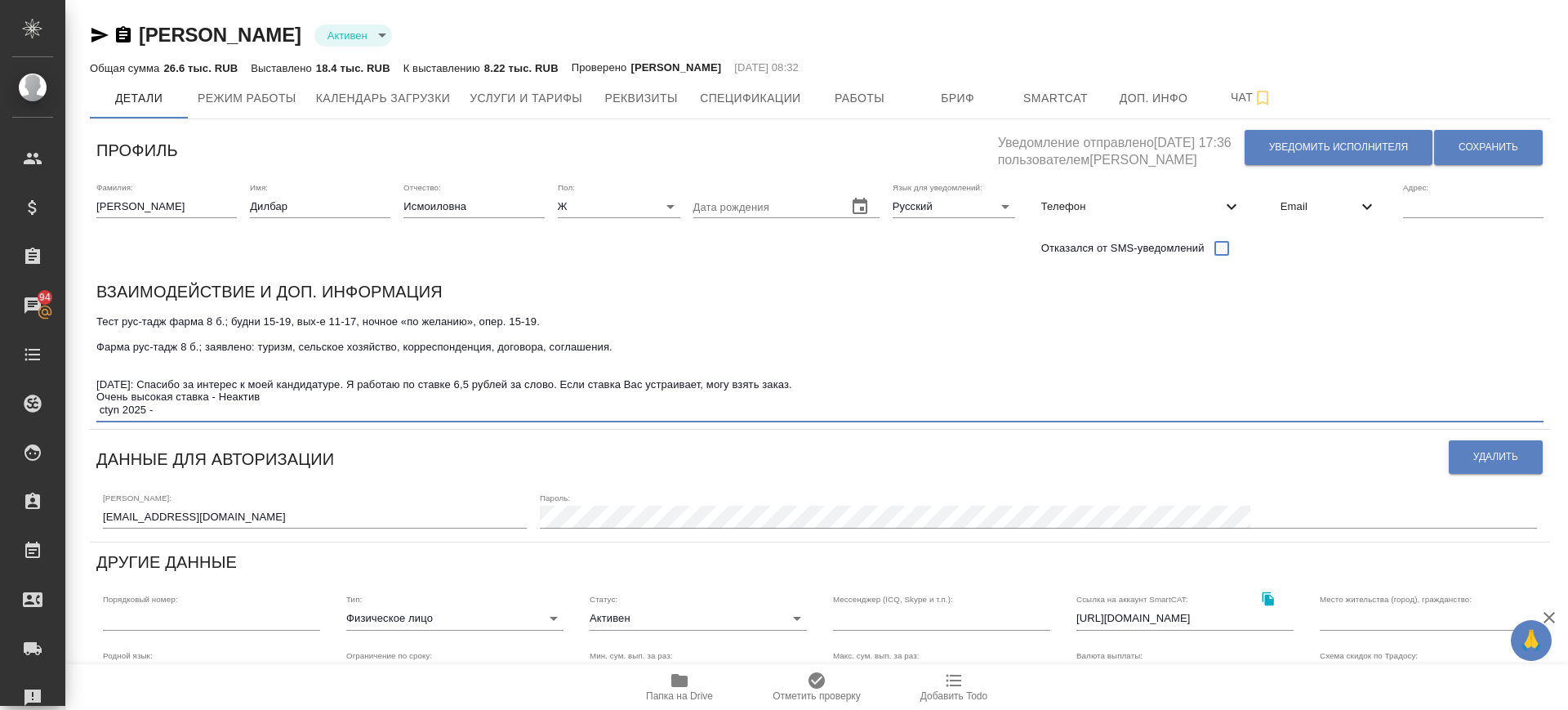
paste textarea "Я готова продолжать сотрудничество, дело в том, что меня интересует заказы боль…"
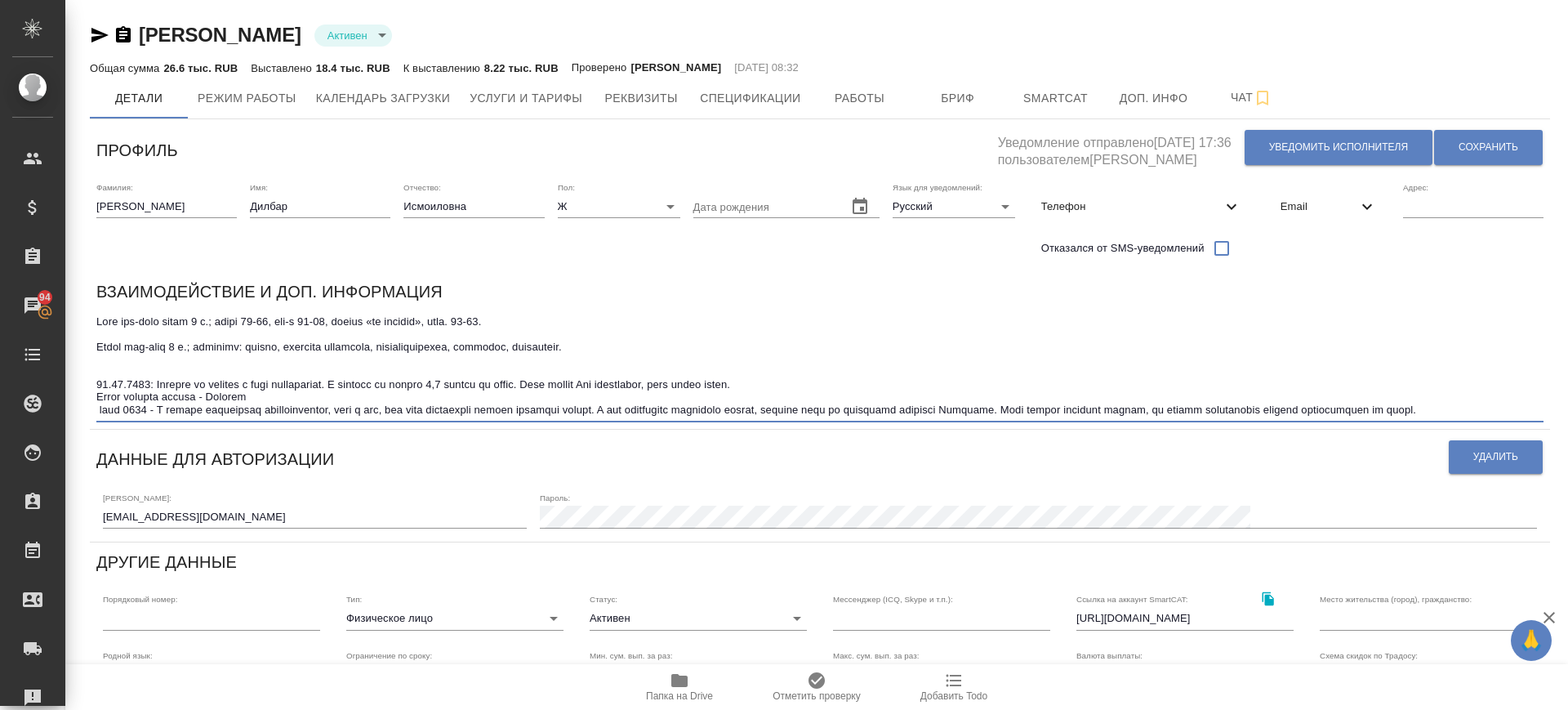
click at [121, 412] on textarea at bounding box center [820, 366] width 1447 height 102
type textarea "Lore ips-dolo sitam 8 c.; adipi 73-05, eli-s 37-73, doeius «te incidid», utla. …"
click at [1472, 142] on span "Сохранить" at bounding box center [1488, 148] width 59 height 14
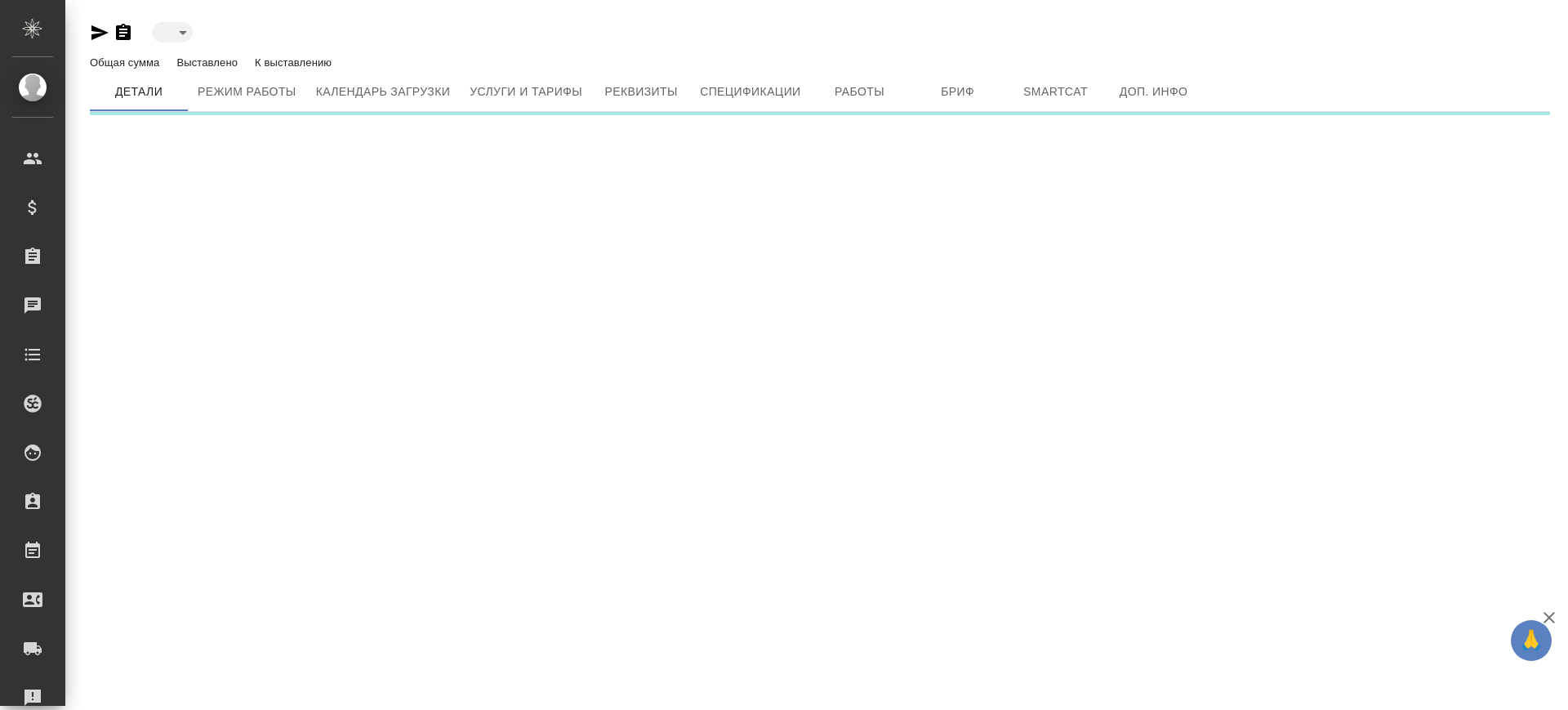
type input "active"
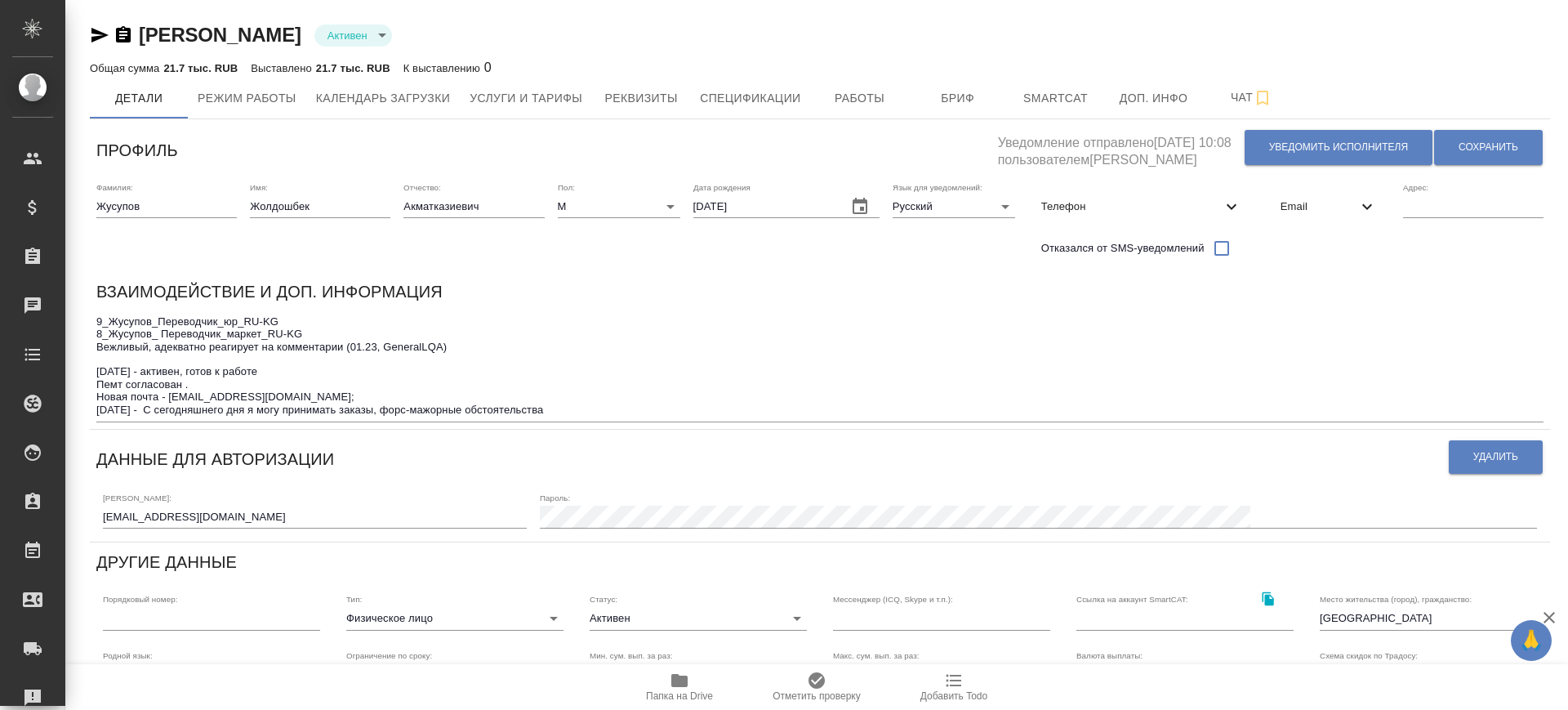
click at [573, 417] on div "9_Жусупов_Переводчик_юр_RU-KG 8_Жусупов_ Переводчик_маркет_RU-KG Вежливый, адек…" at bounding box center [820, 367] width 1447 height 112
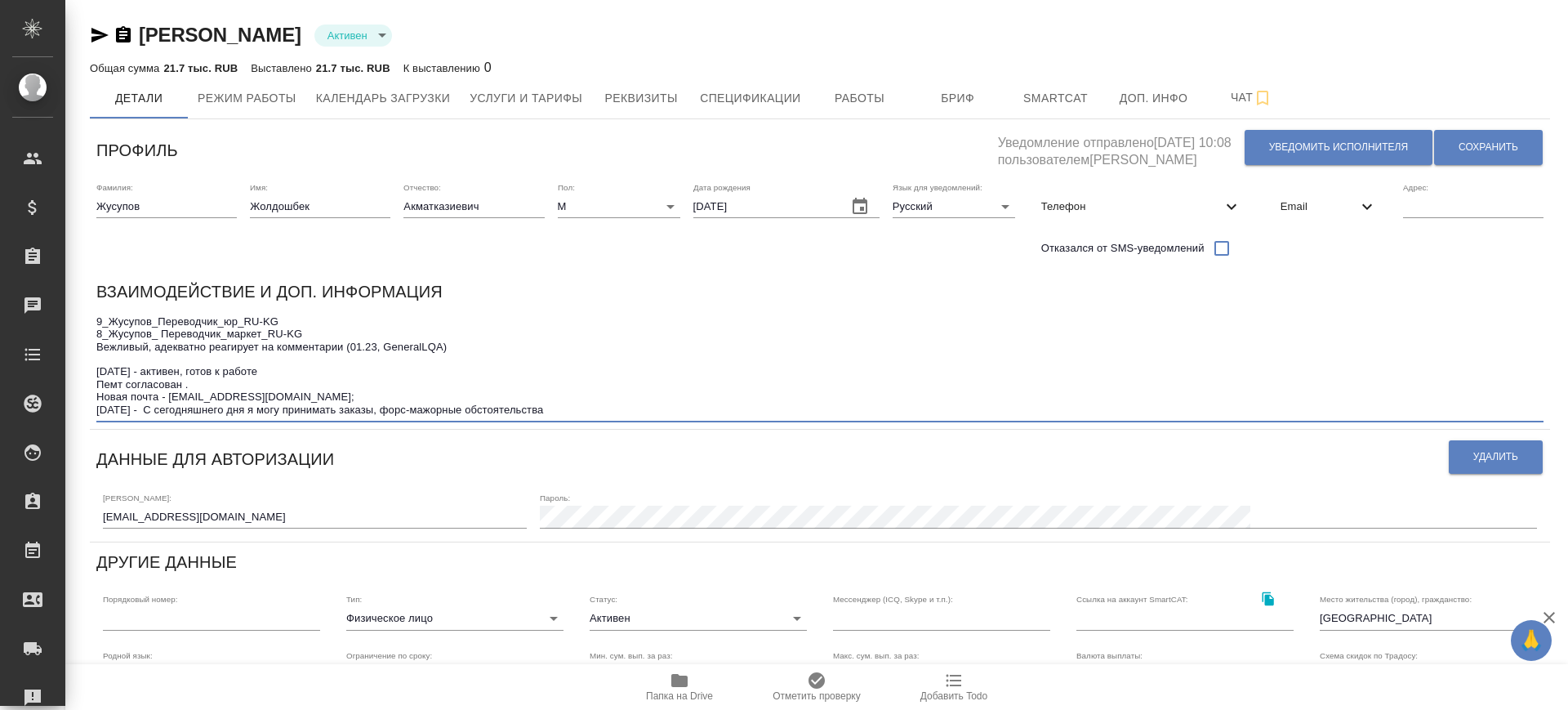
click at [589, 411] on textarea "9_Жусупов_Переводчик_юр_RU-KG 8_Жусупов_ Переводчик_маркет_RU-KG Вежливый, адек…" at bounding box center [820, 366] width 1447 height 102
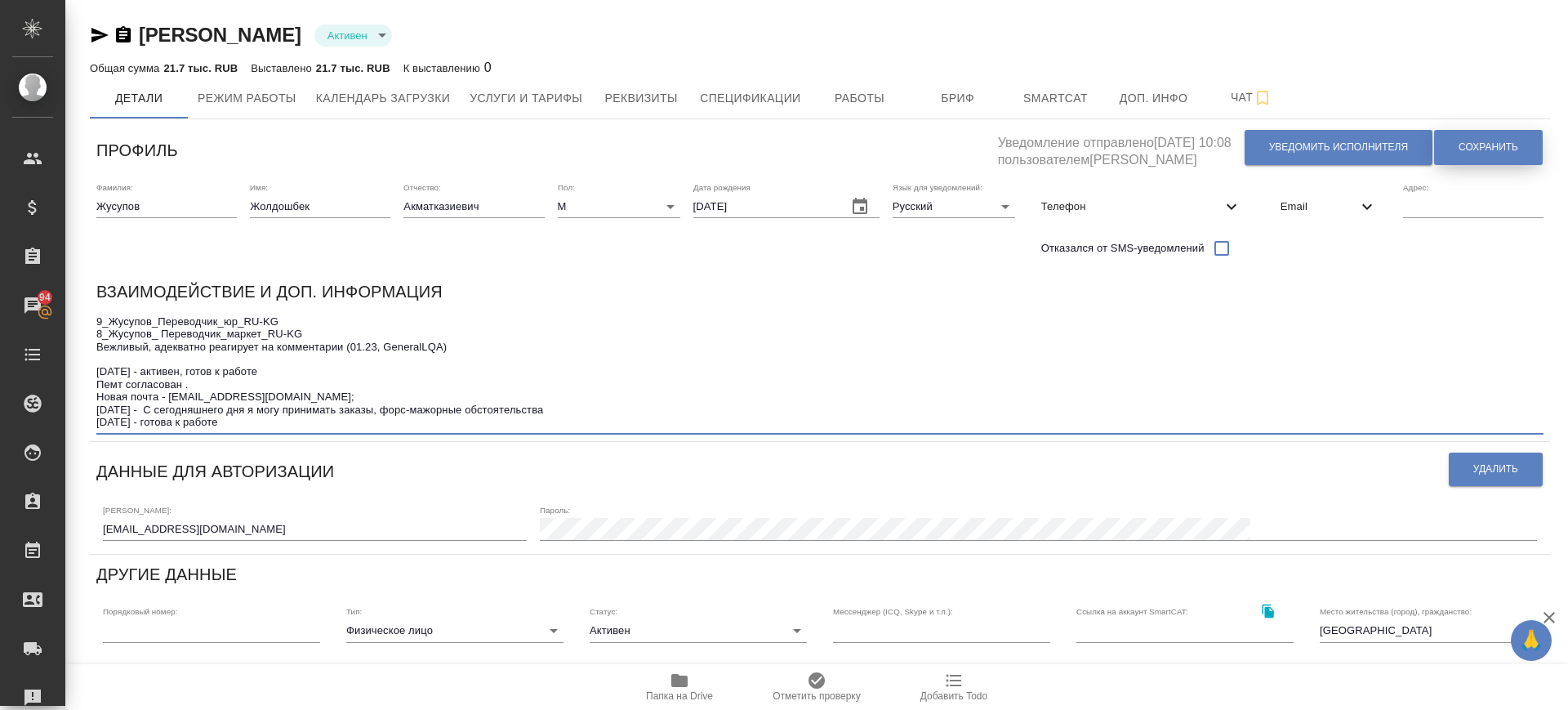
type textarea "9_Жусупов_Переводчик_юр_RU-KG 8_Жусупов_ Переводчик_маркет_RU-KG Вежливый, адек…"
click at [1488, 141] on span "Сохранить" at bounding box center [1488, 148] width 59 height 14
